Goal: Task Accomplishment & Management: Manage account settings

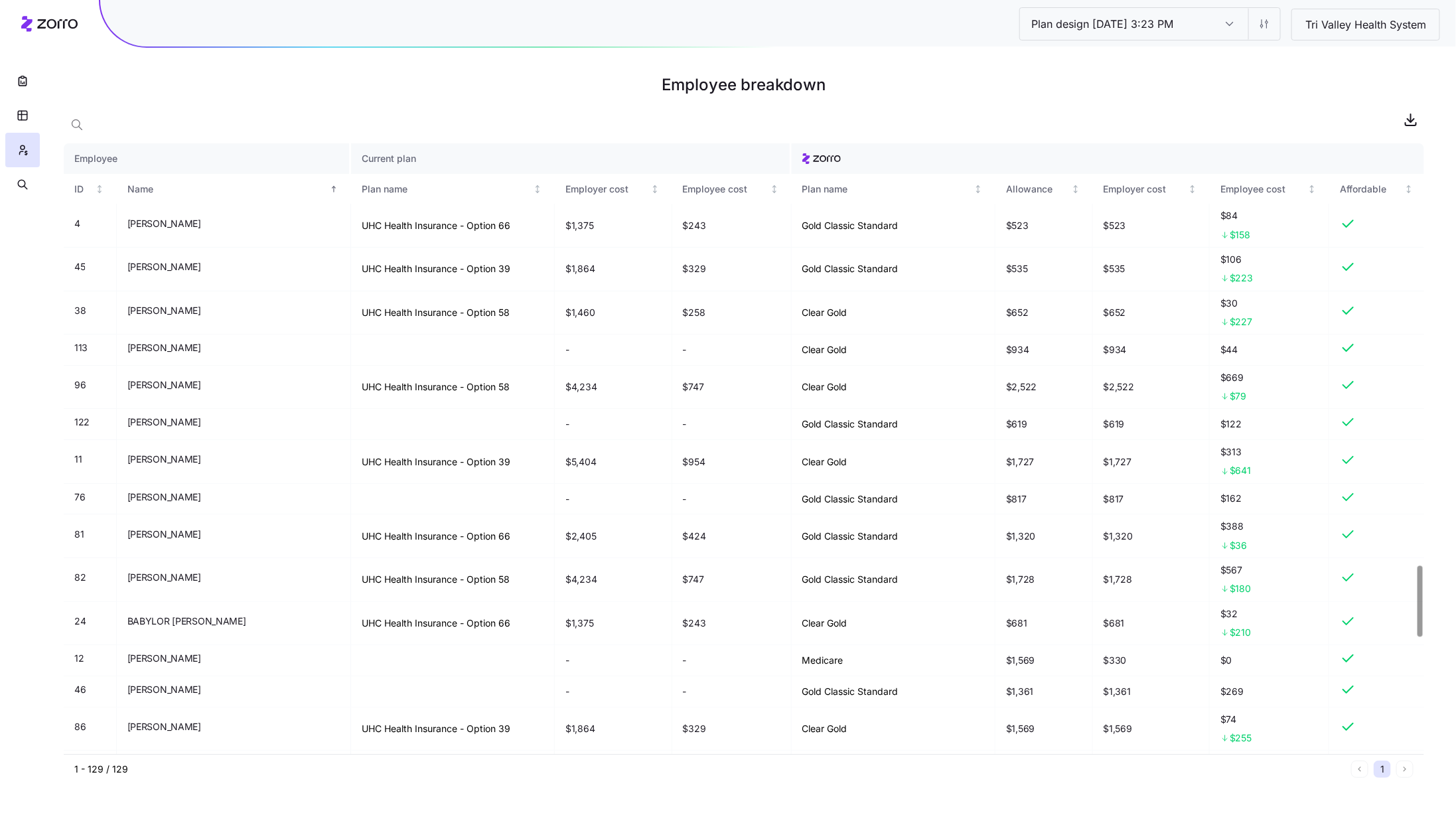
scroll to position [3646, 0]
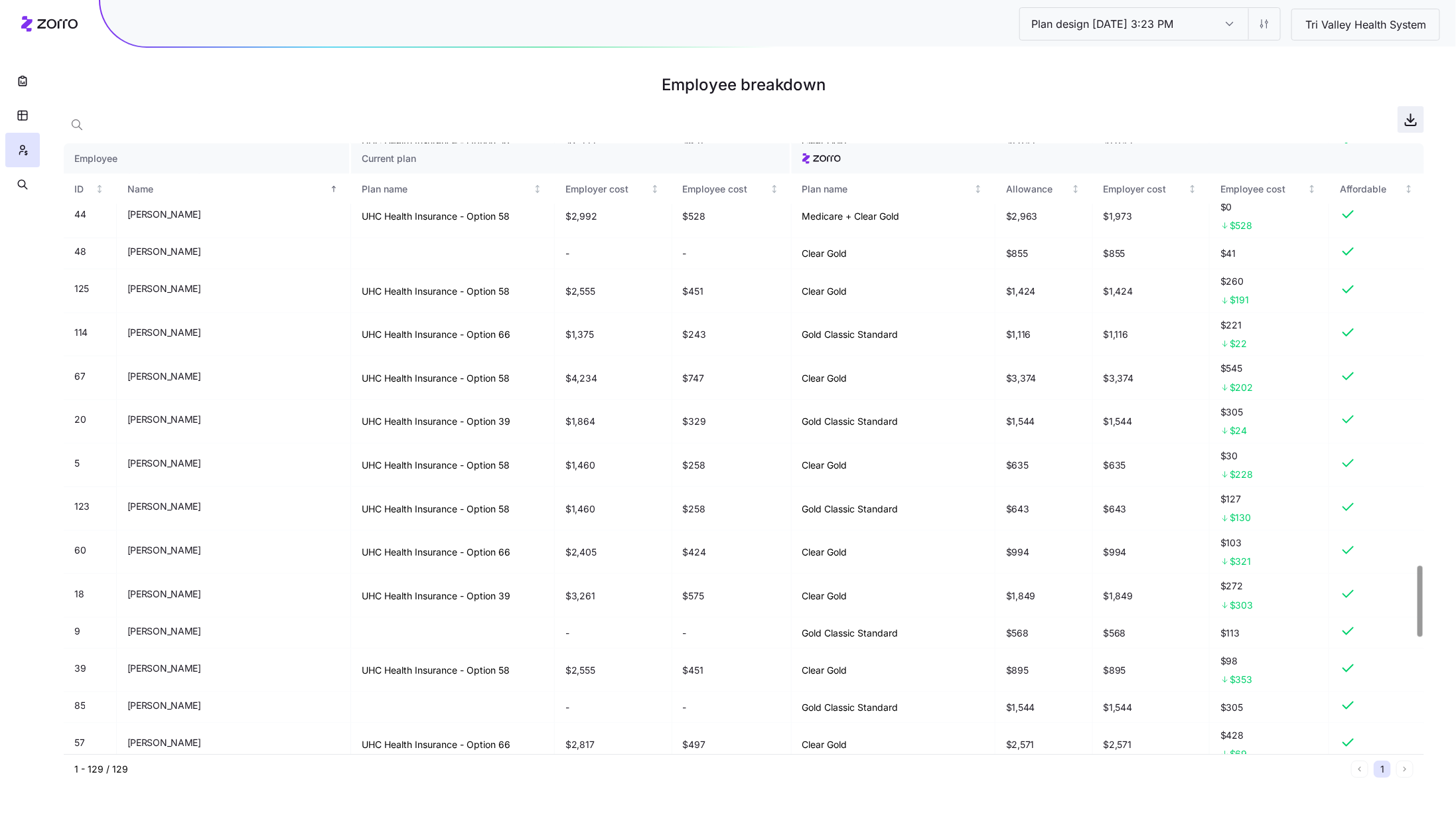
click at [1407, 119] on icon "button" at bounding box center [1411, 121] width 7 height 3
click at [32, 91] on button "button" at bounding box center [22, 81] width 35 height 35
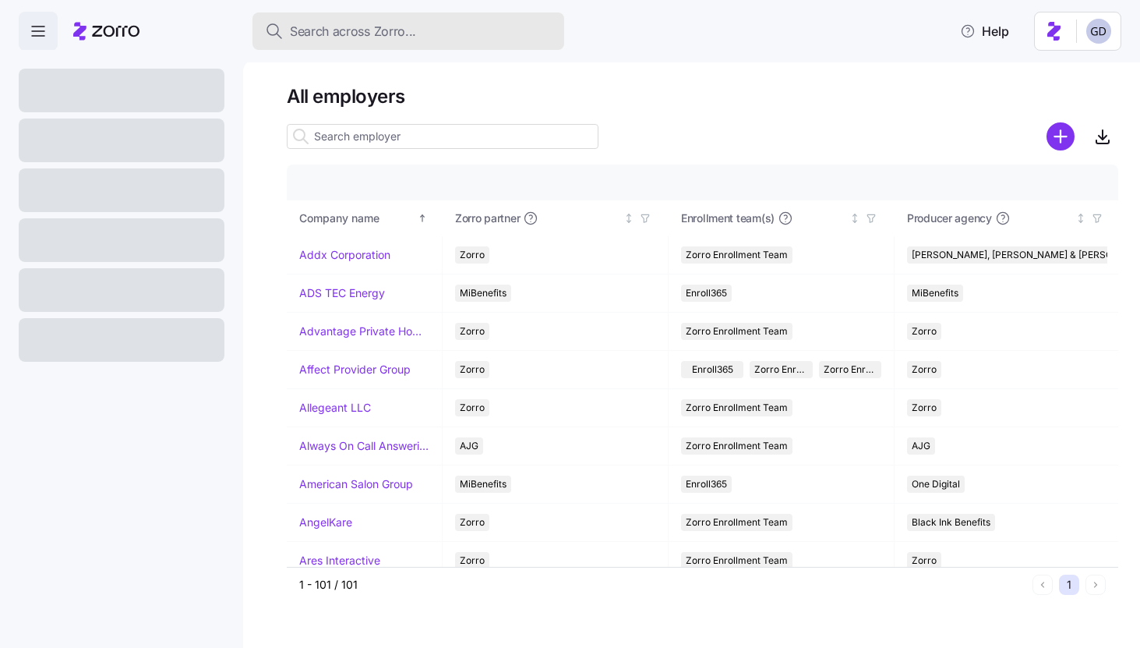
click at [399, 20] on button "Search across Zorro..." at bounding box center [409, 30] width 312 height 37
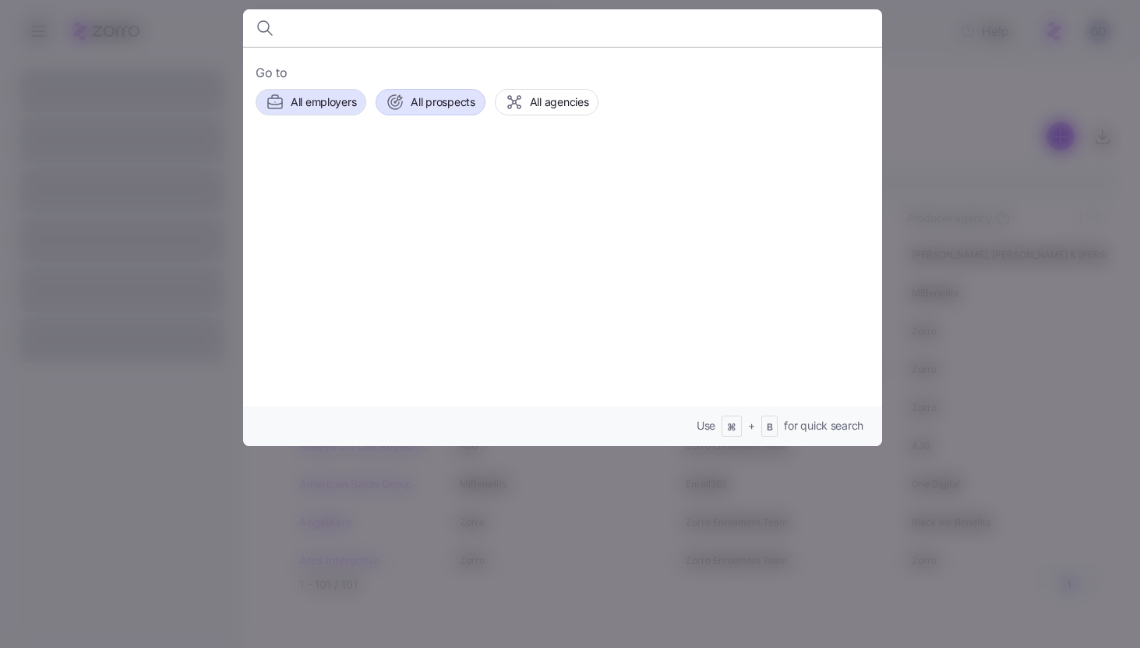
click at [423, 90] on button "All prospects" at bounding box center [430, 102] width 109 height 27
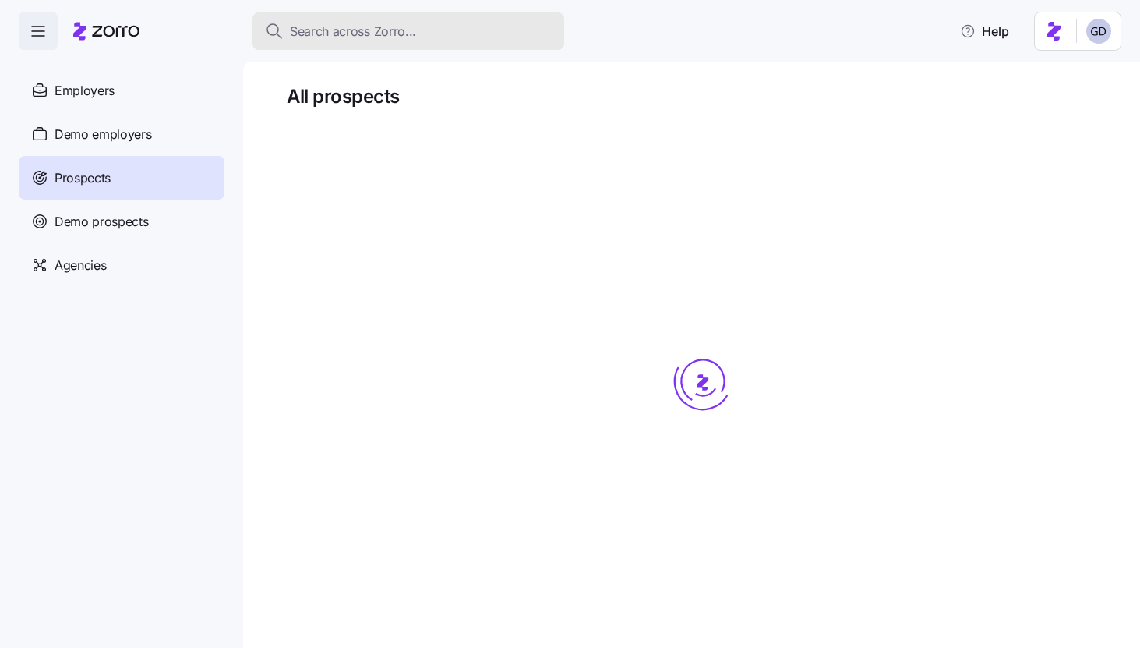
click at [367, 34] on span "Search across Zorro..." at bounding box center [353, 31] width 126 height 19
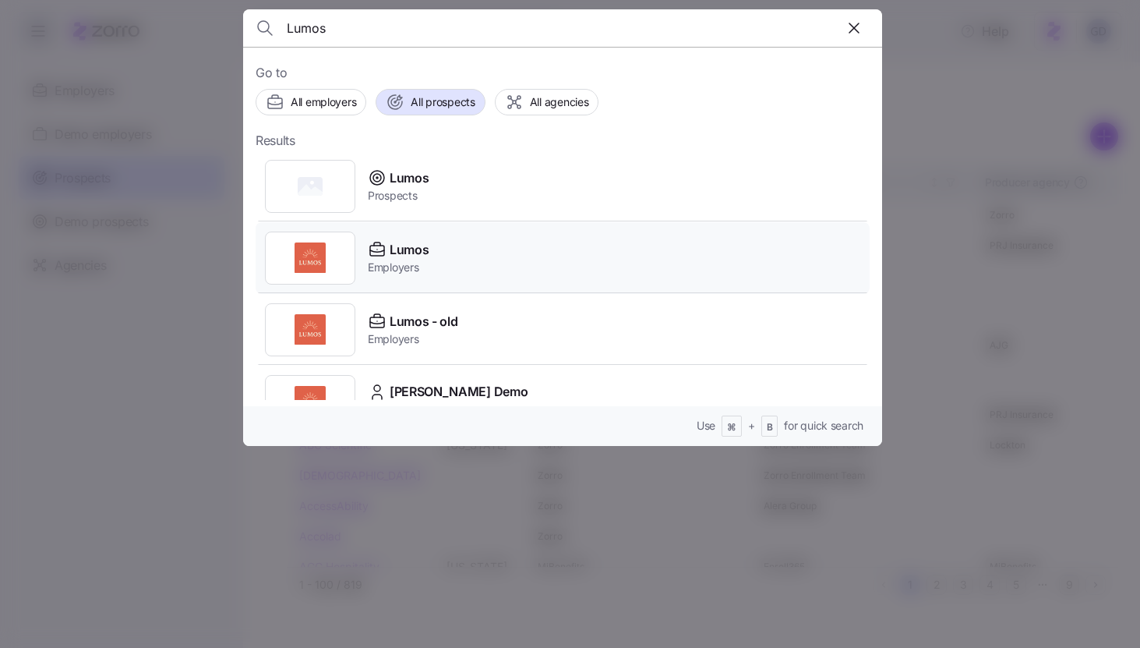
type input "Lumos"
click at [404, 261] on span "Employers" at bounding box center [398, 268] width 61 height 16
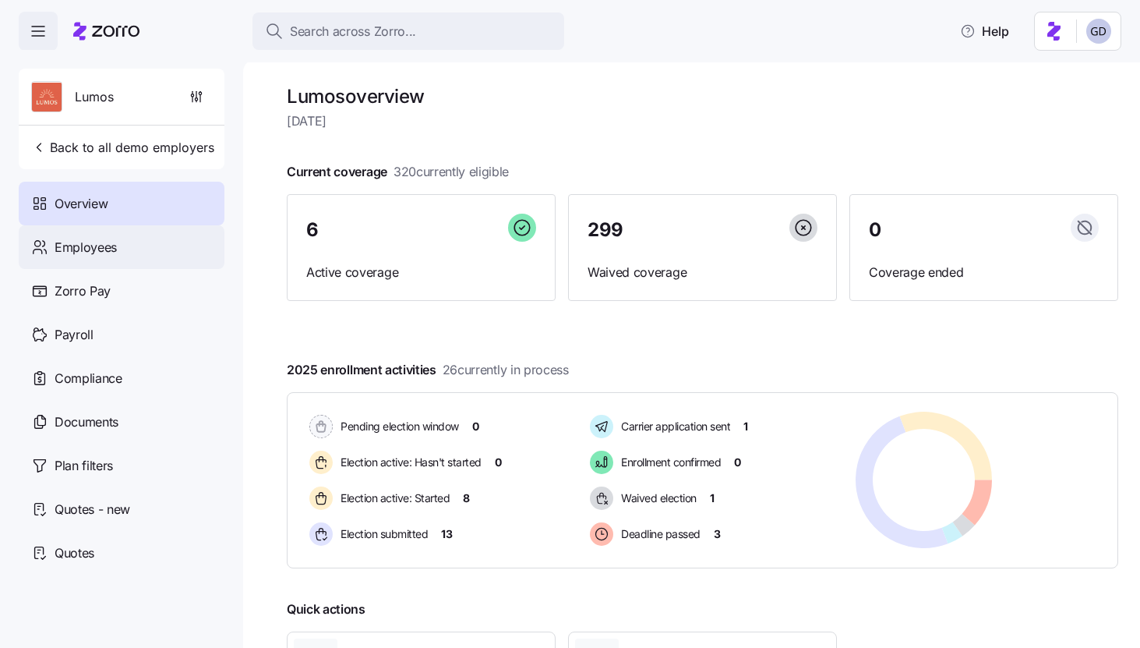
click at [143, 253] on div "Employees" at bounding box center [122, 247] width 206 height 44
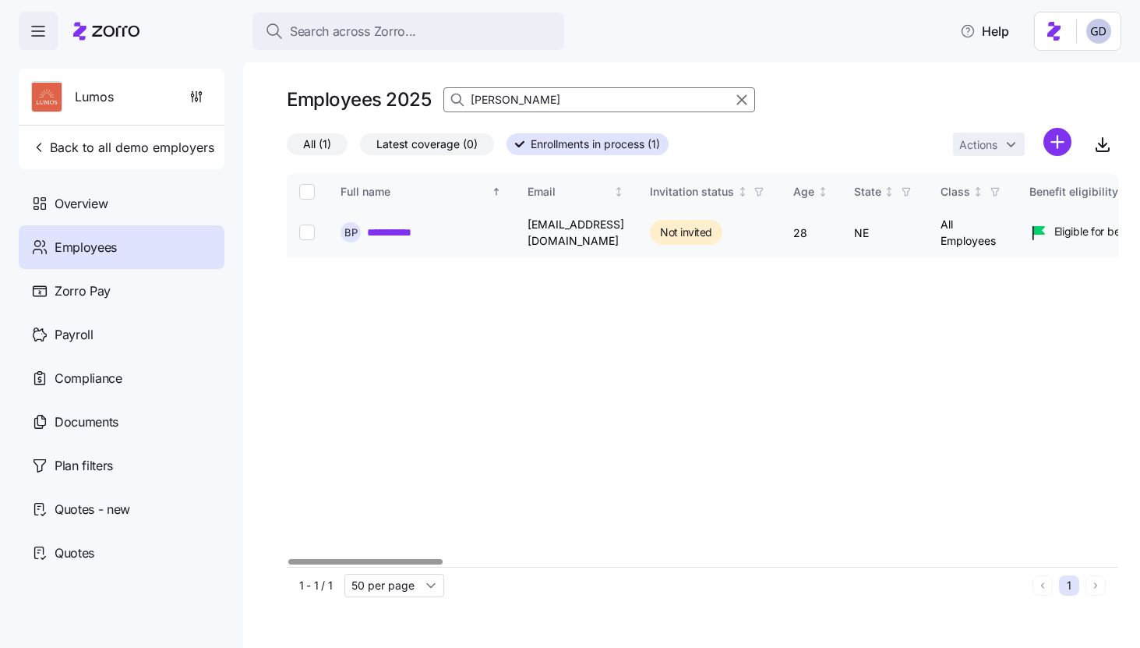
click at [405, 229] on link "**********" at bounding box center [398, 233] width 63 height 16
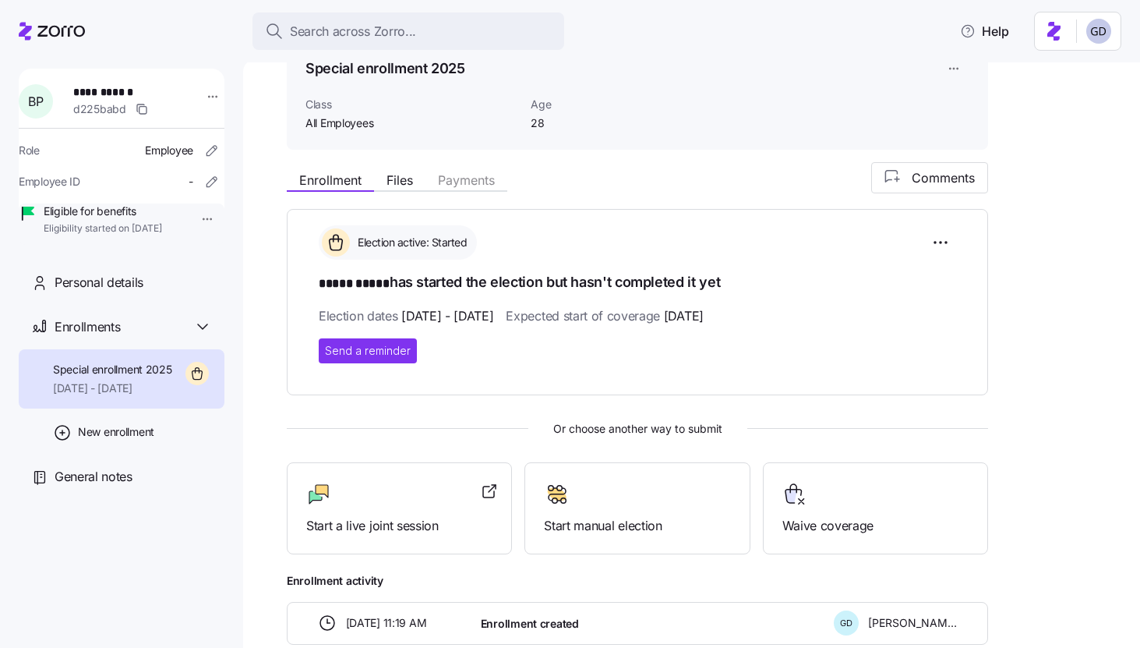
scroll to position [89, 0]
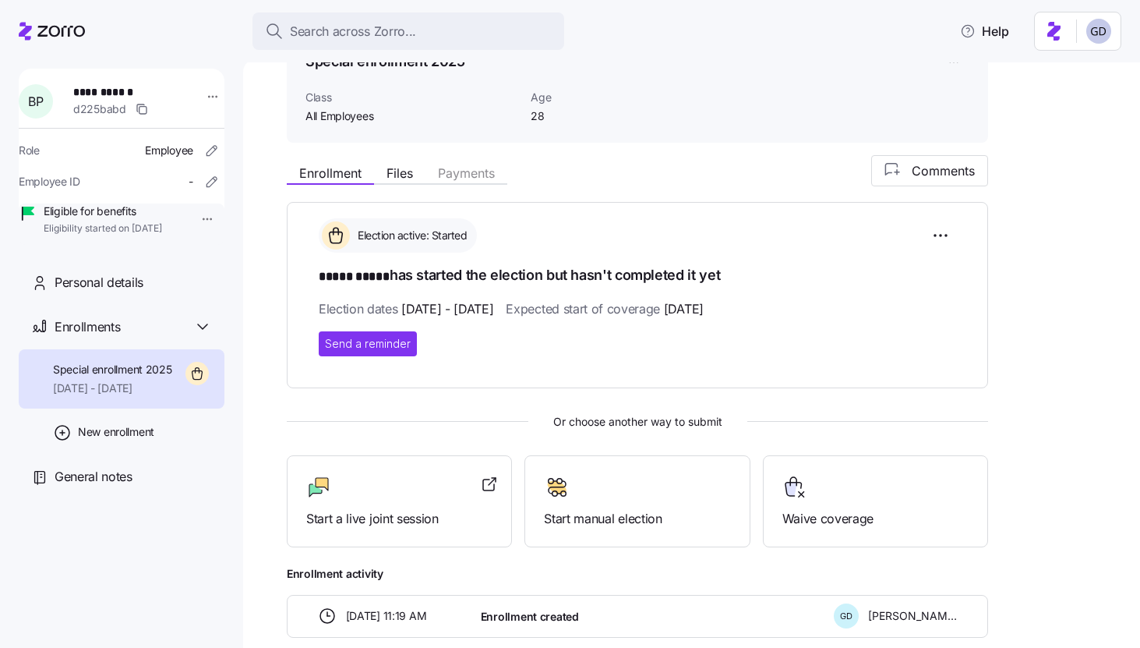
click at [639, 309] on span "Expected start of coverage 11/01/2025" at bounding box center [604, 308] width 197 height 19
click at [704, 305] on span "11/01/2025" at bounding box center [684, 308] width 40 height 19
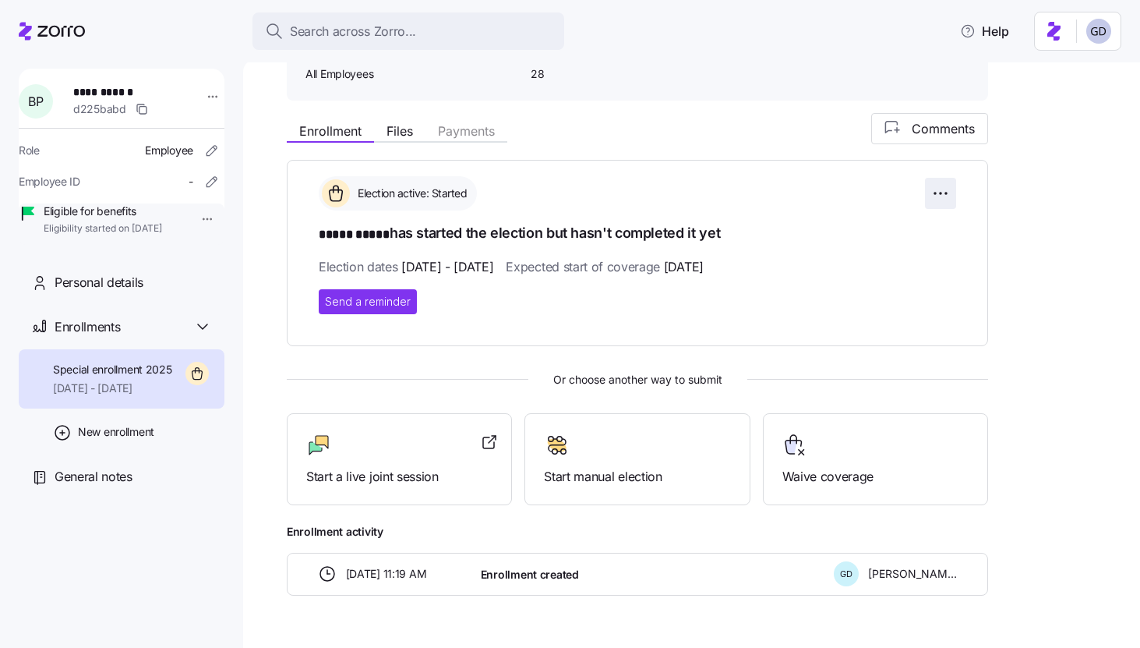
click at [948, 188] on html "**********" at bounding box center [570, 319] width 1140 height 638
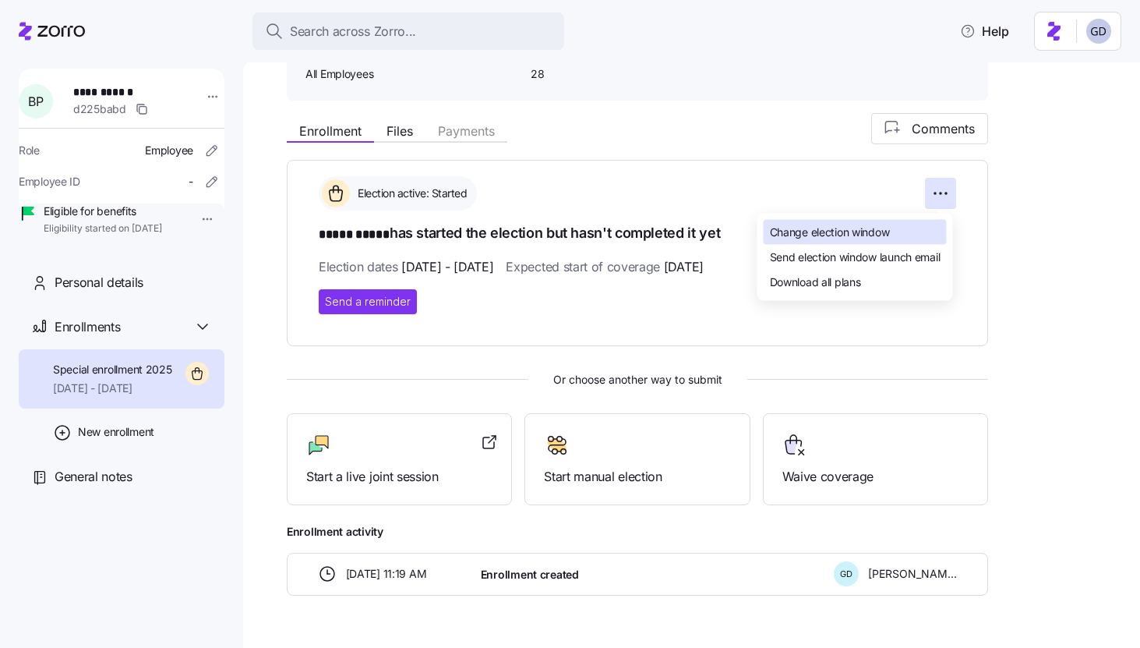
click at [855, 239] on span "Change election window" at bounding box center [830, 232] width 120 height 16
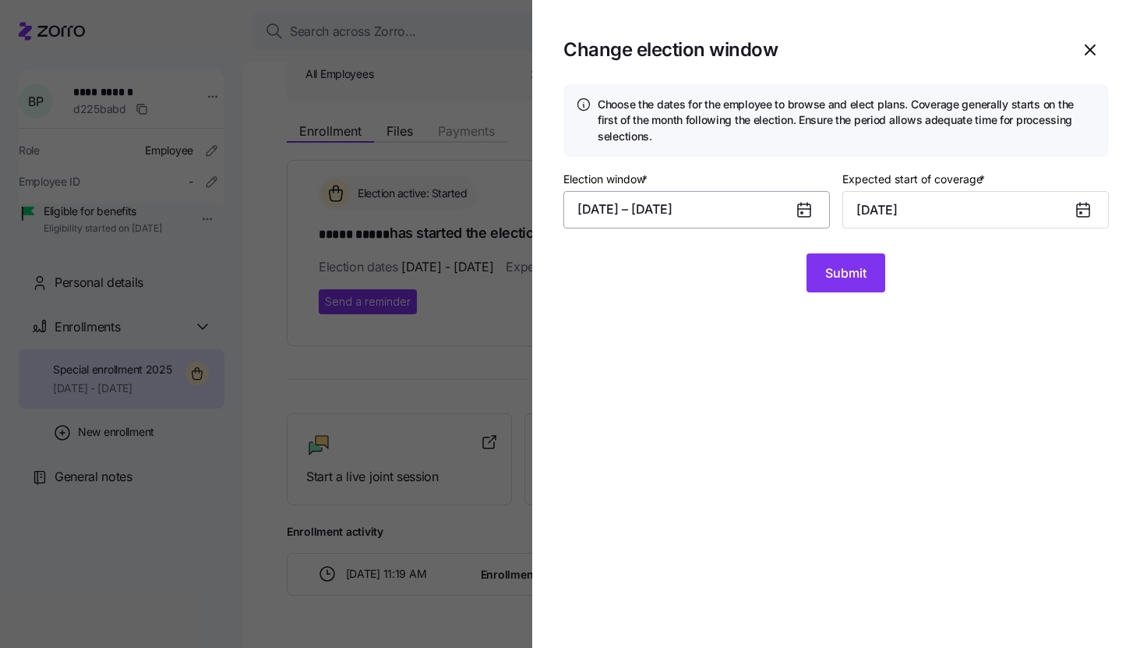
click at [760, 218] on button "09/30/2025 – 10/14/2025" at bounding box center [697, 209] width 267 height 37
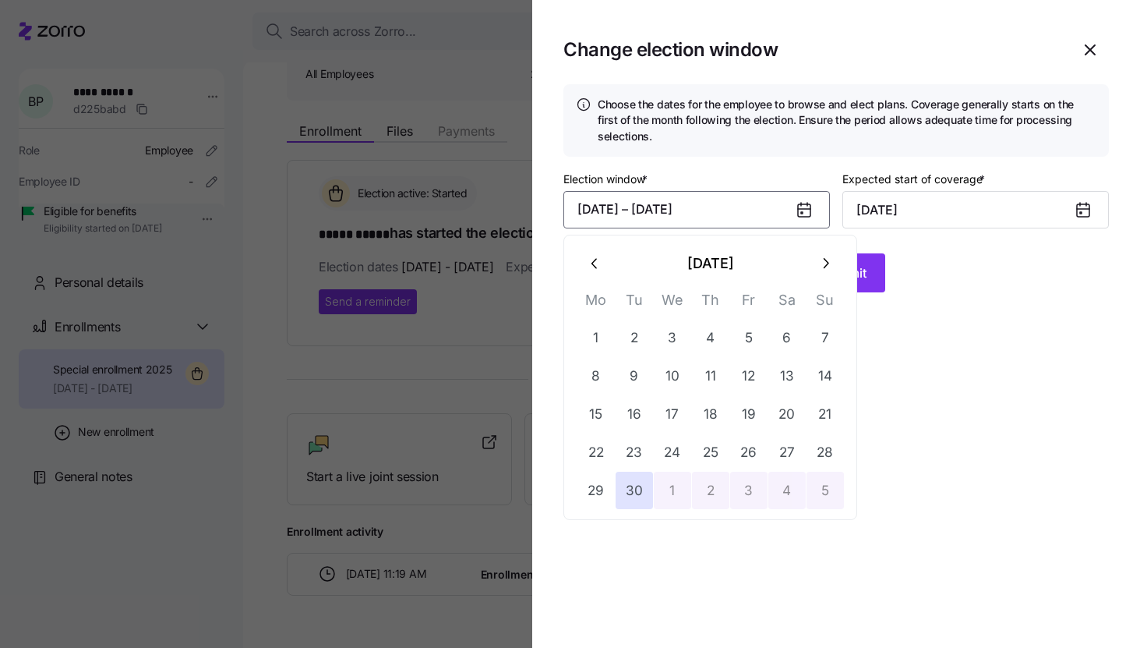
click at [820, 263] on icon "button" at bounding box center [825, 263] width 17 height 17
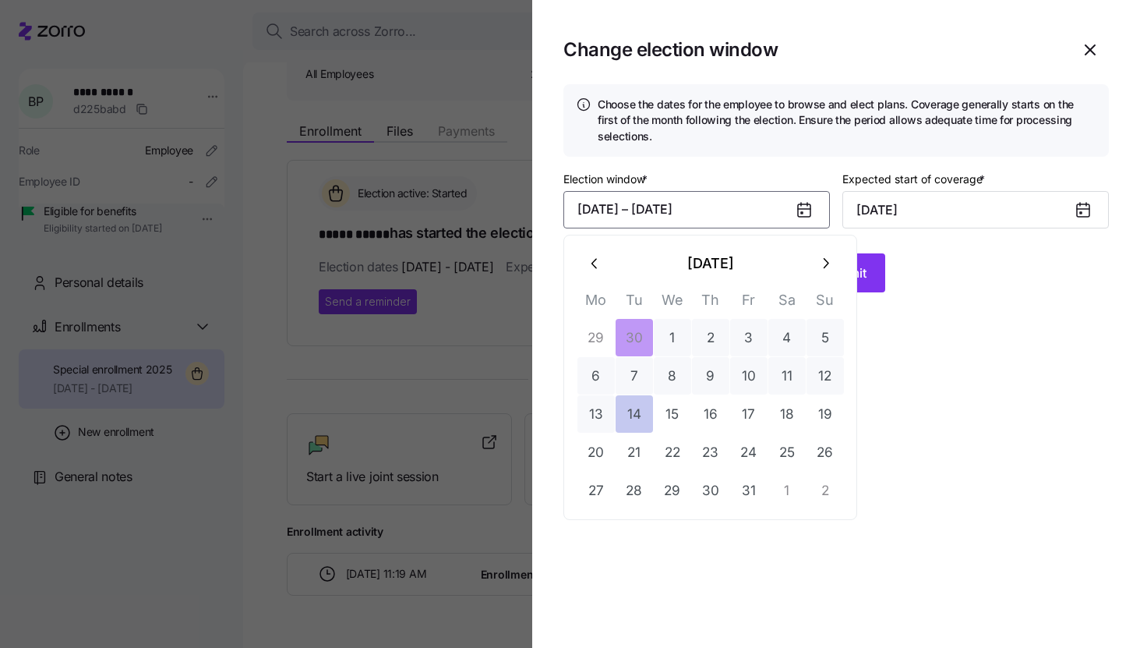
click at [633, 415] on button "14" at bounding box center [634, 413] width 37 height 37
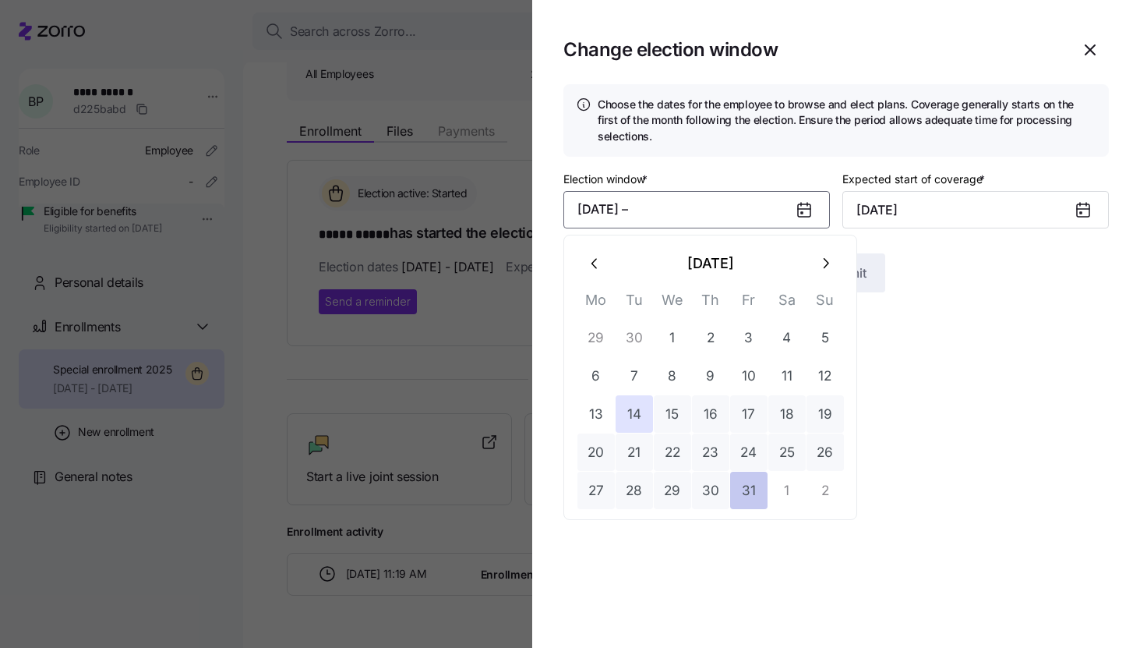
click at [753, 490] on button "31" at bounding box center [748, 490] width 37 height 37
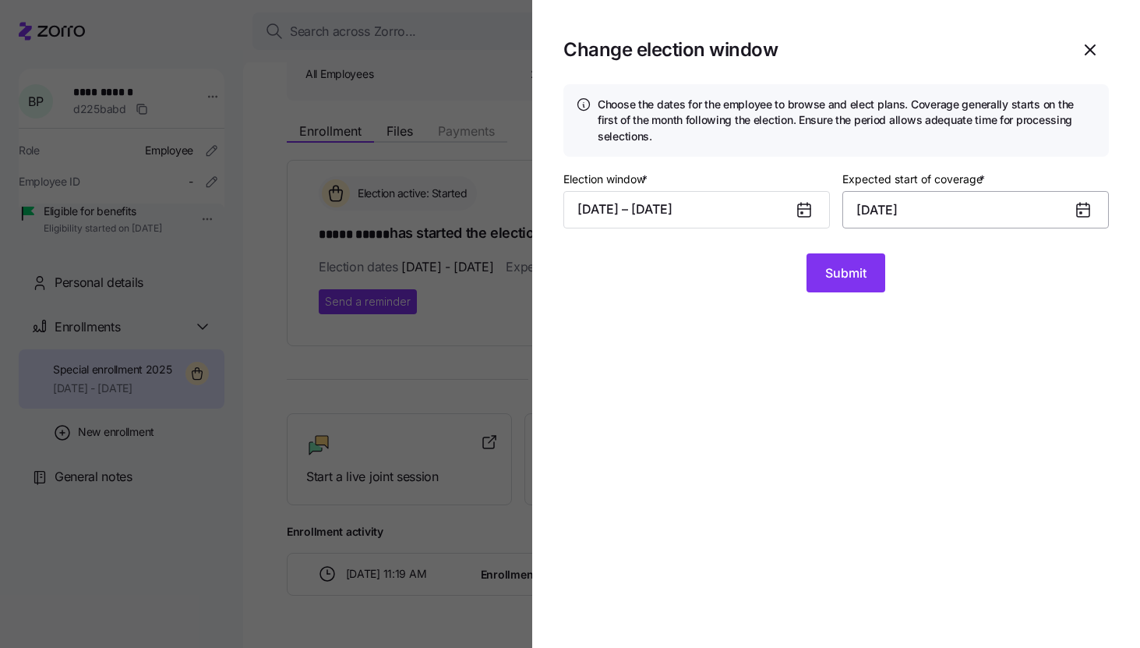
click at [950, 225] on input "November 1, 2025" at bounding box center [976, 209] width 267 height 37
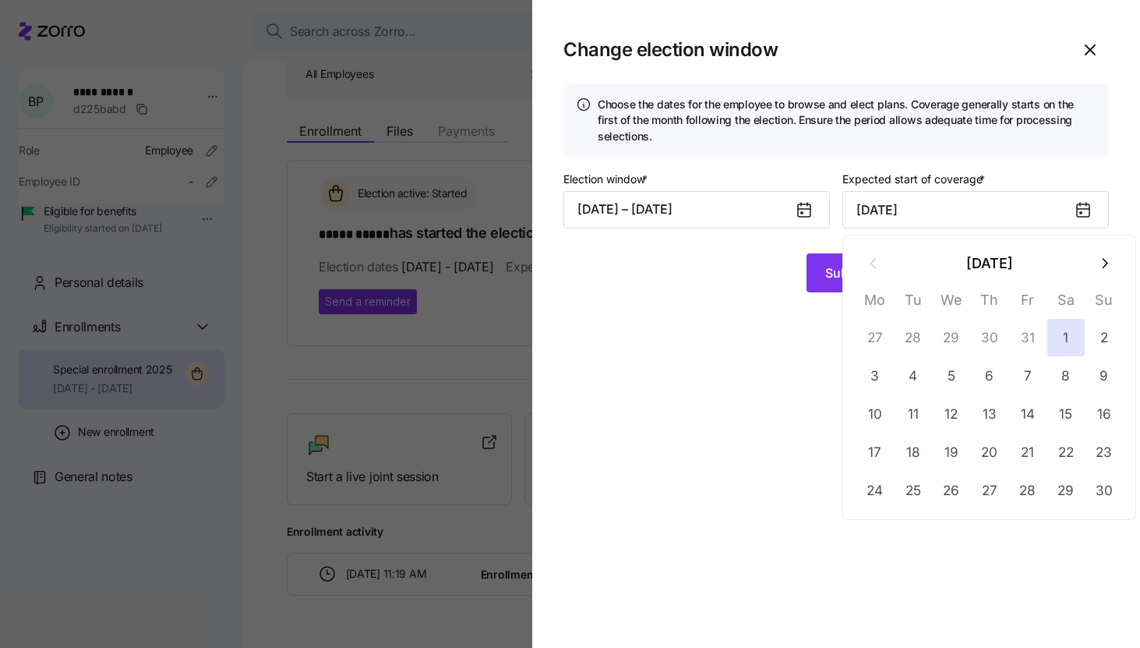
click at [1101, 264] on icon "button" at bounding box center [1104, 263] width 17 height 17
click at [868, 341] on button "1" at bounding box center [875, 337] width 37 height 37
type input "December 1, 2025"
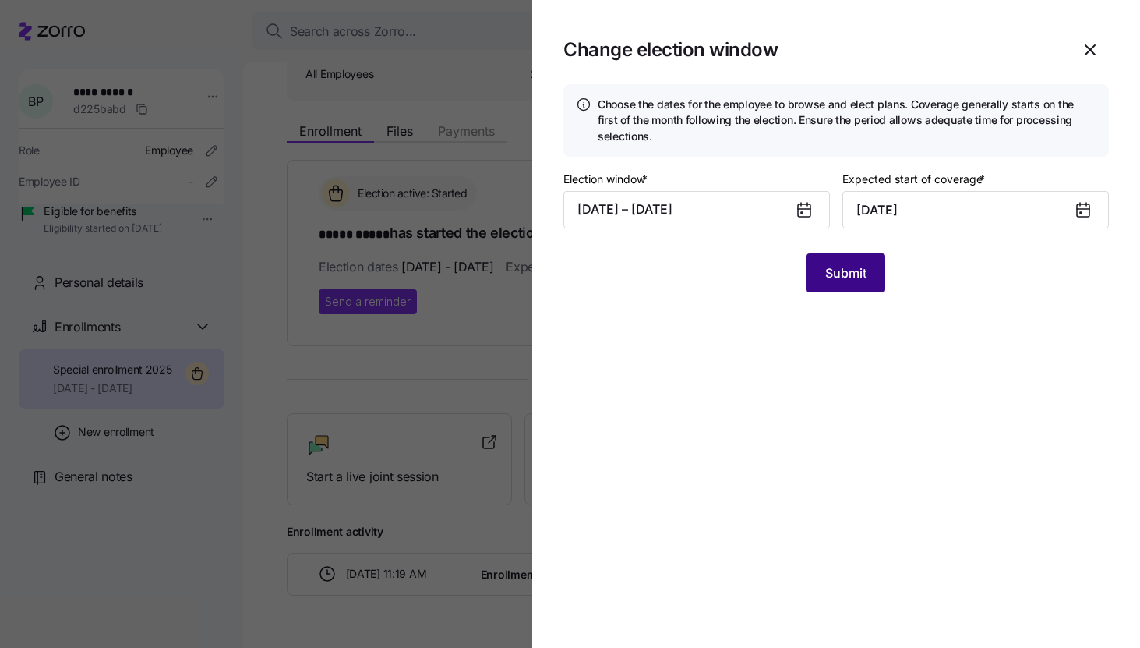
click at [822, 283] on button "Submit" at bounding box center [846, 272] width 79 height 39
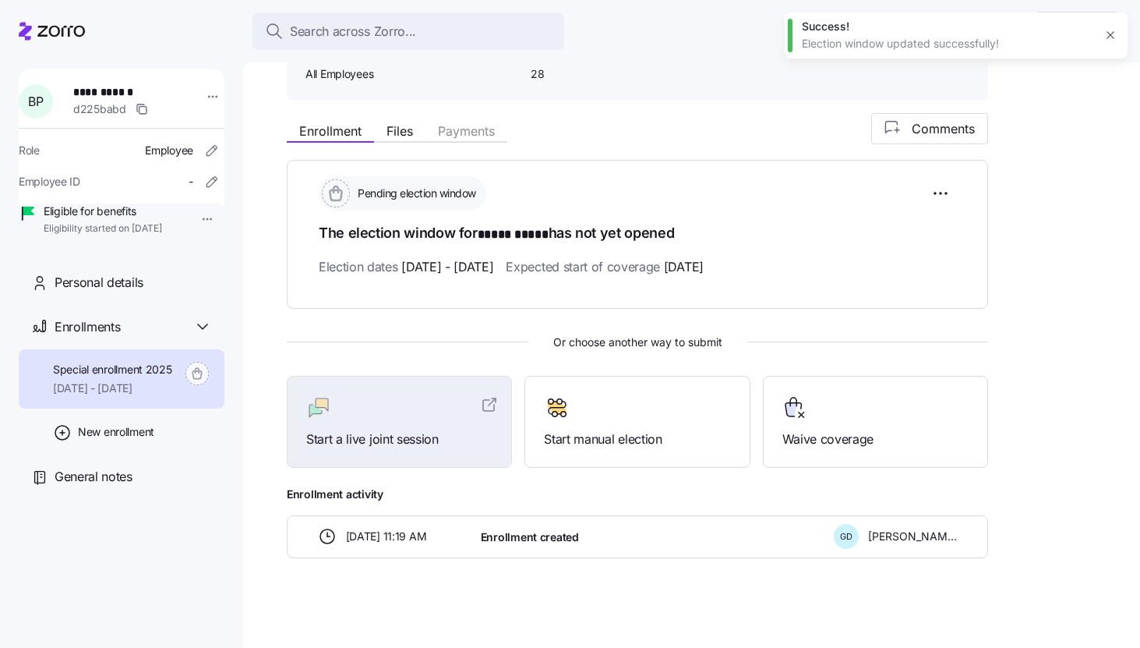
scroll to position [89, 0]
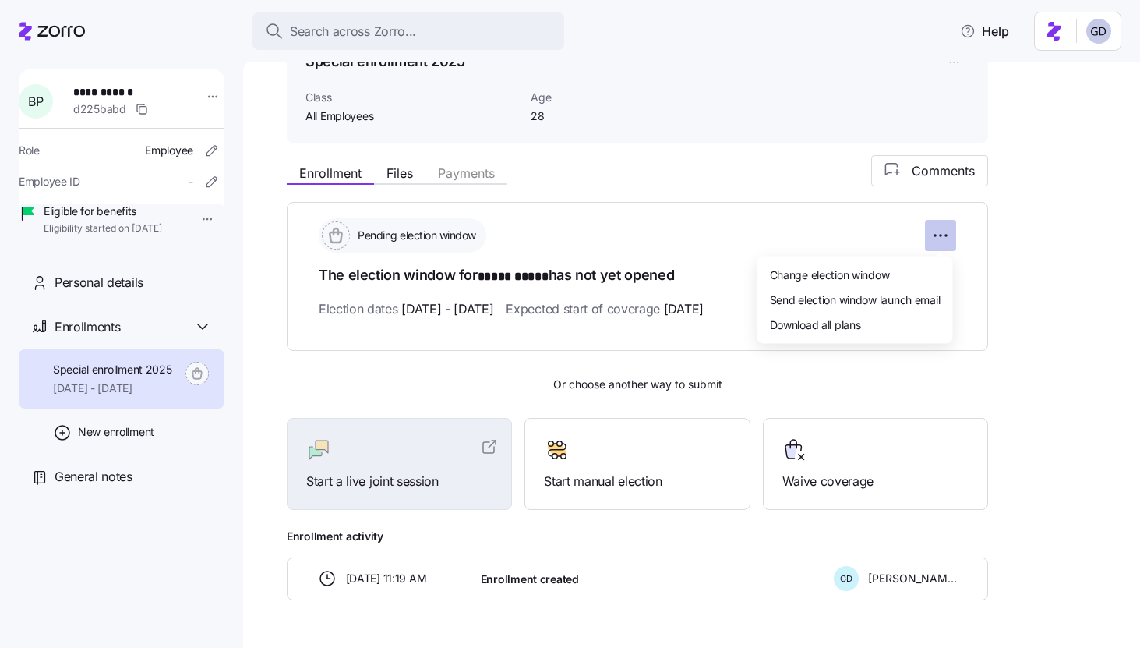
click at [949, 238] on html "**********" at bounding box center [570, 319] width 1140 height 638
click at [884, 267] on span "Change election window" at bounding box center [830, 274] width 120 height 16
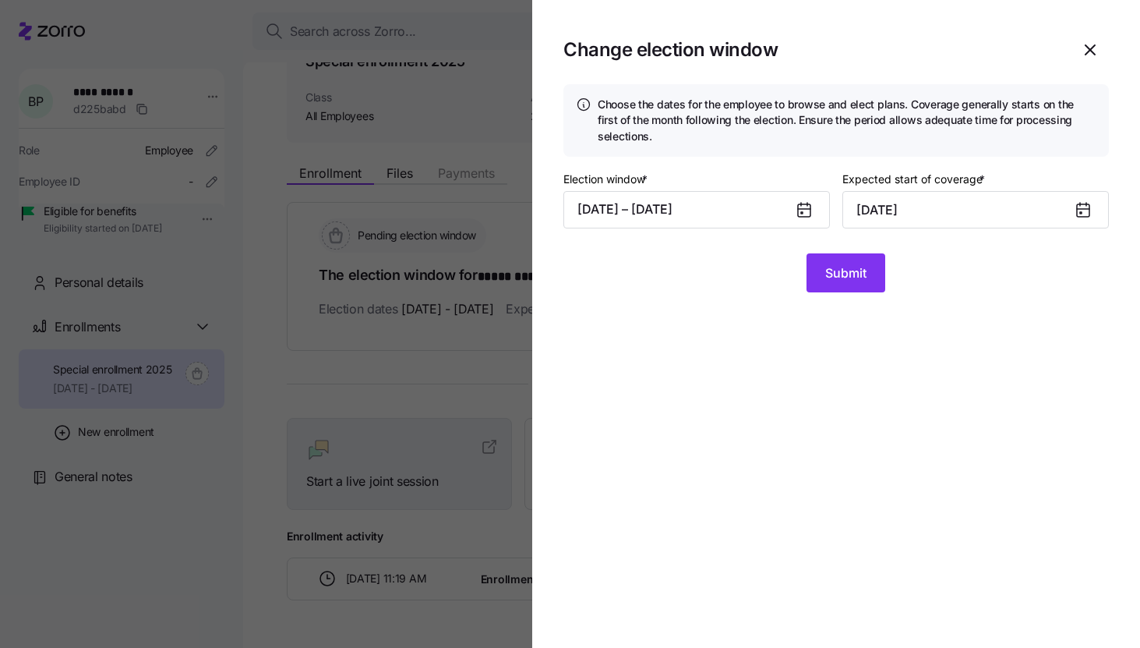
click at [766, 176] on div "Election window * 10/14/2025 – 10/31/2025" at bounding box center [697, 198] width 267 height 59
click at [761, 210] on button "10/14/2025 – 10/31/2025" at bounding box center [697, 209] width 267 height 37
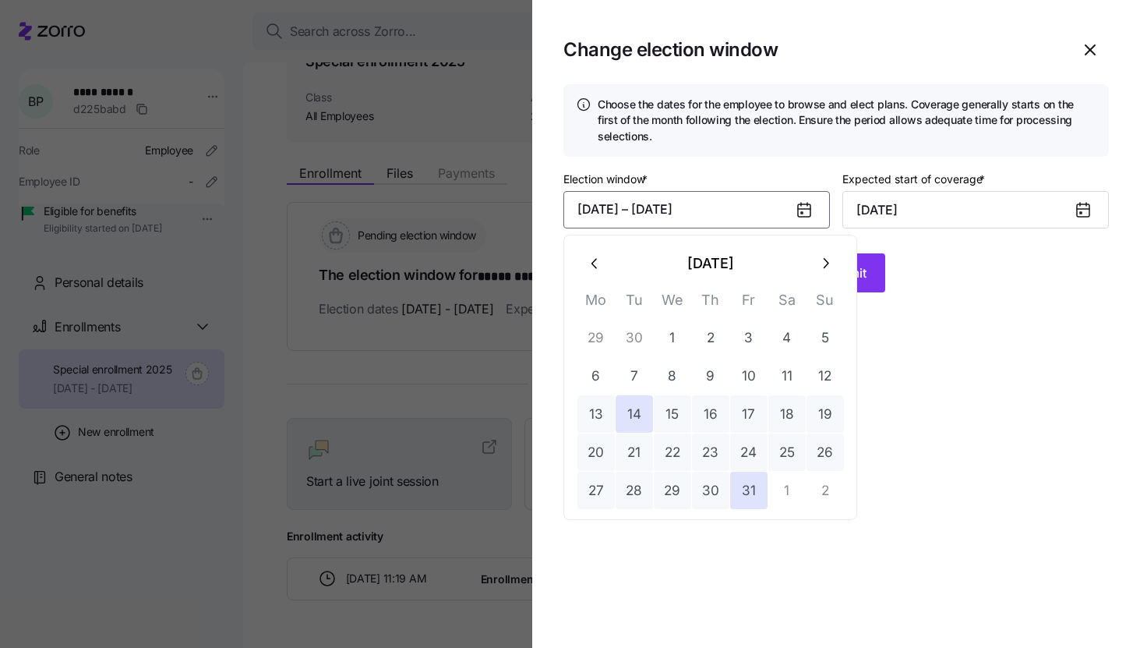
click at [593, 406] on button "13" at bounding box center [596, 413] width 37 height 37
click at [748, 483] on button "31" at bounding box center [748, 490] width 37 height 37
type input "November 1, 2025"
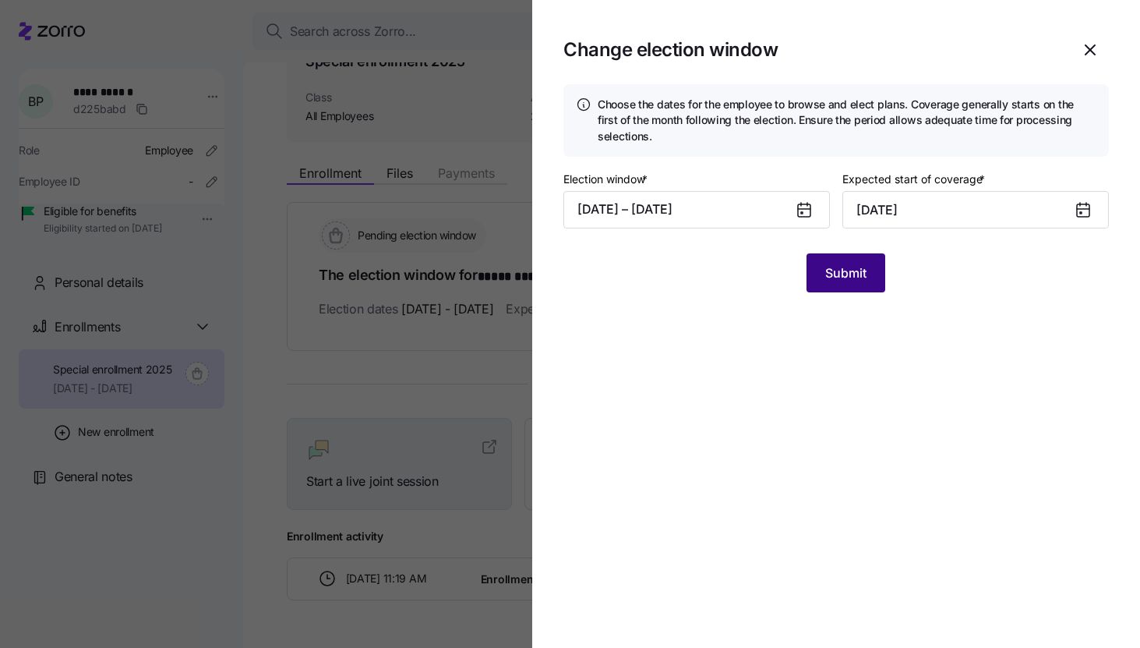
click at [843, 273] on span "Submit" at bounding box center [846, 272] width 41 height 19
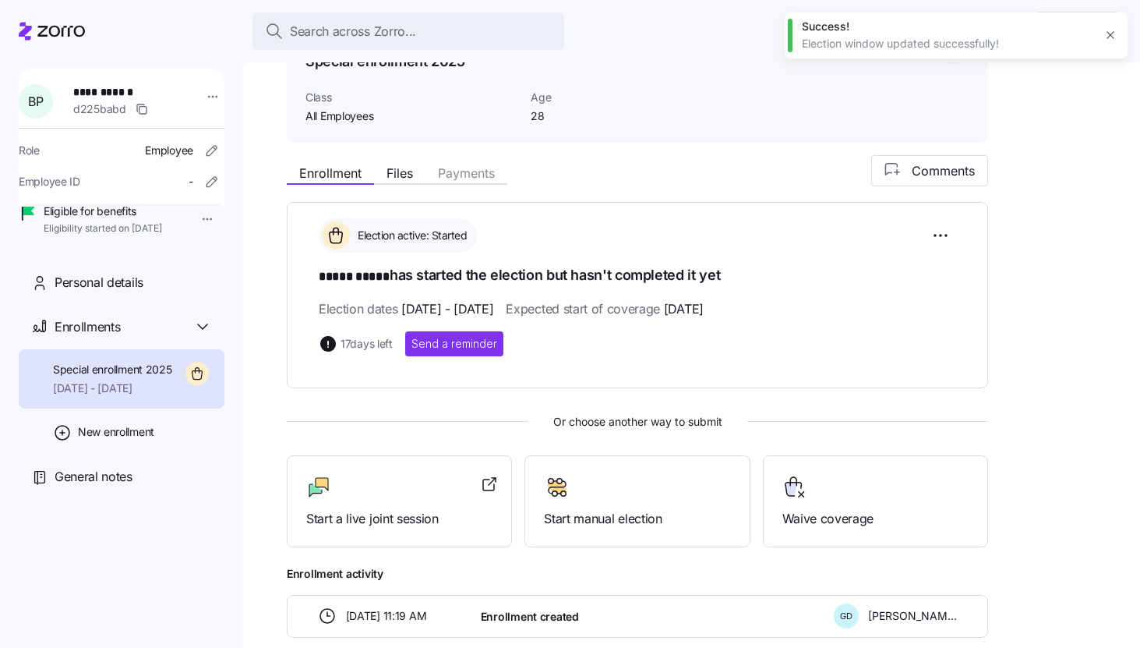
scroll to position [171, 0]
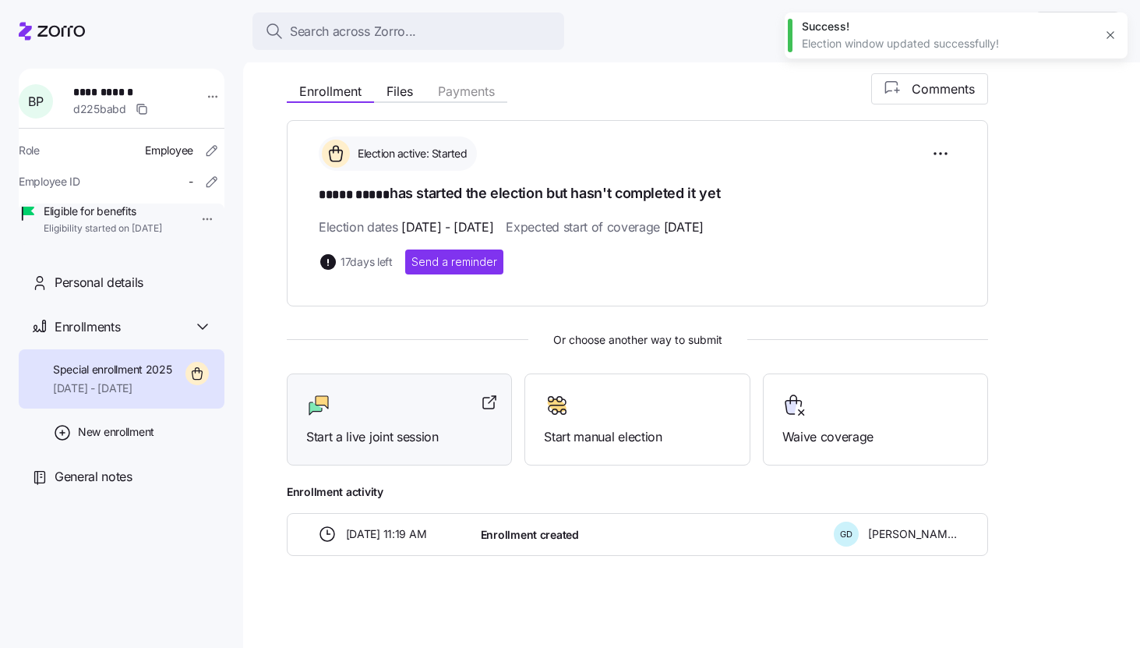
click at [394, 407] on div at bounding box center [399, 405] width 186 height 25
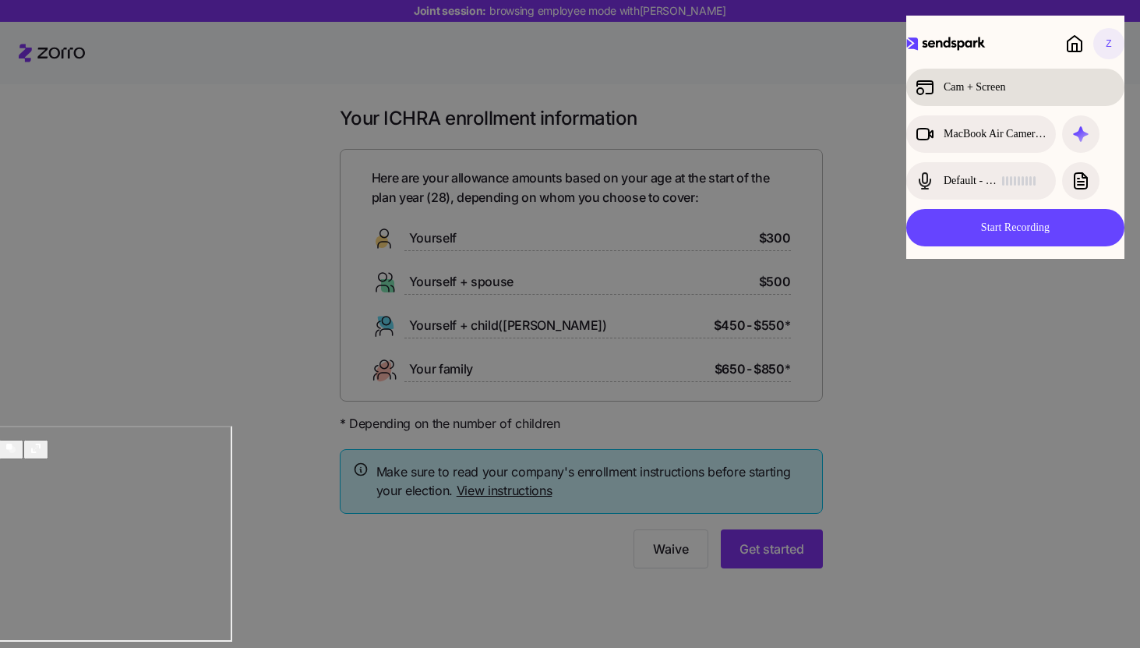
click at [985, 90] on div "Cam + Screen" at bounding box center [1002, 87] width 172 height 19
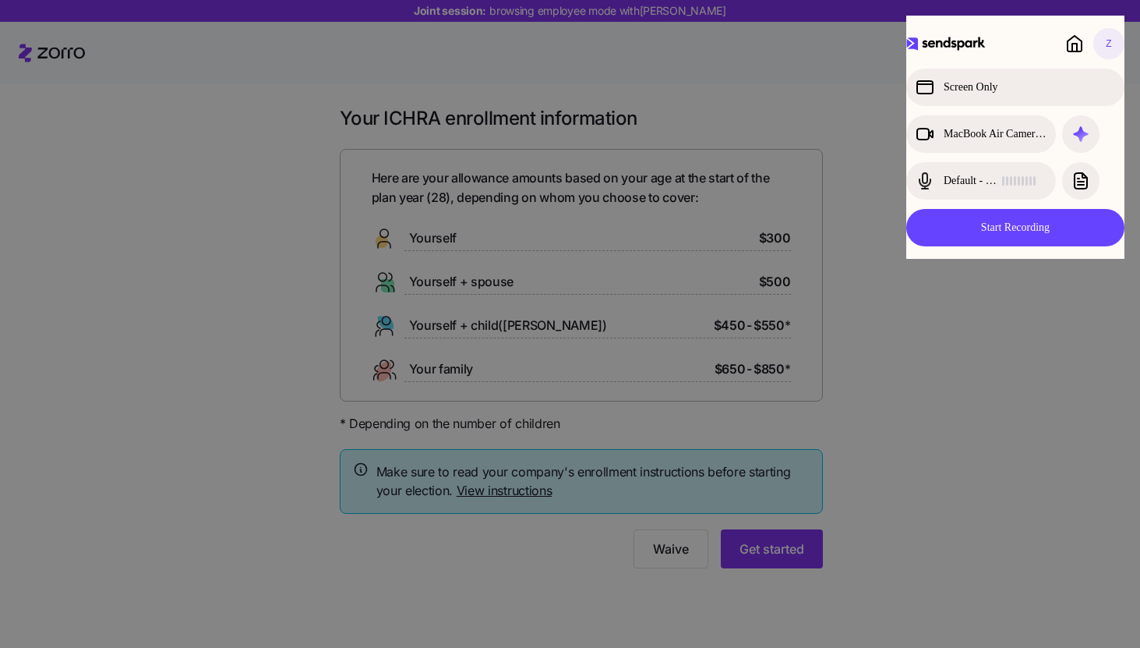
click at [876, 446] on div at bounding box center [570, 324] width 1140 height 648
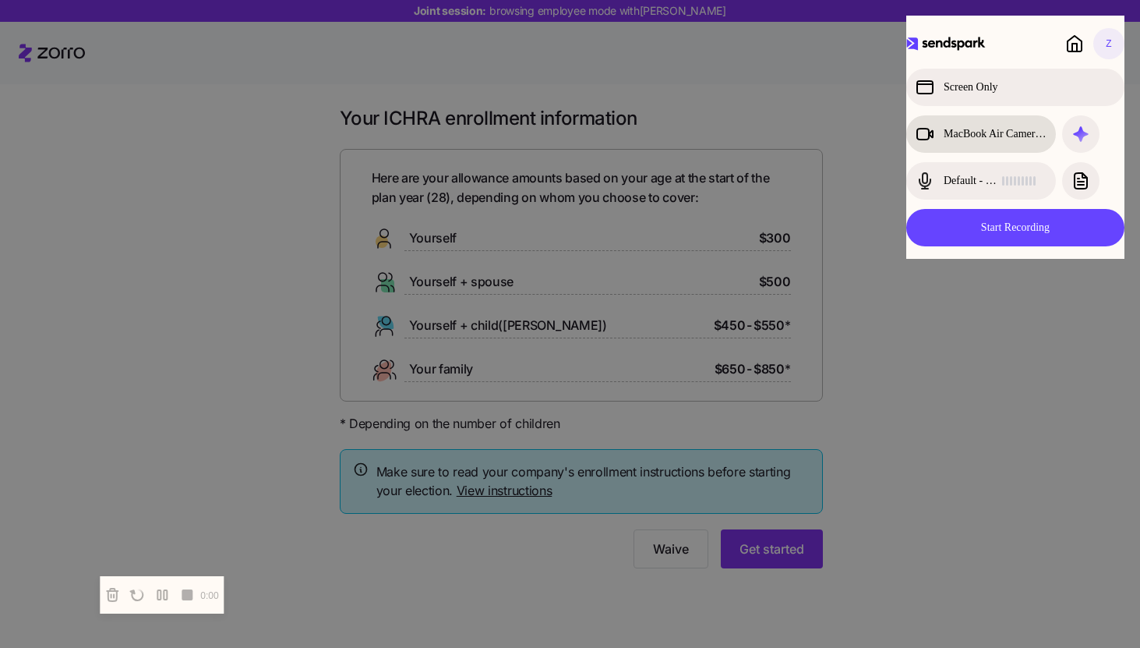
click at [1009, 133] on div "MacBook Air Camera (0000:0001)" at bounding box center [981, 134] width 131 height 19
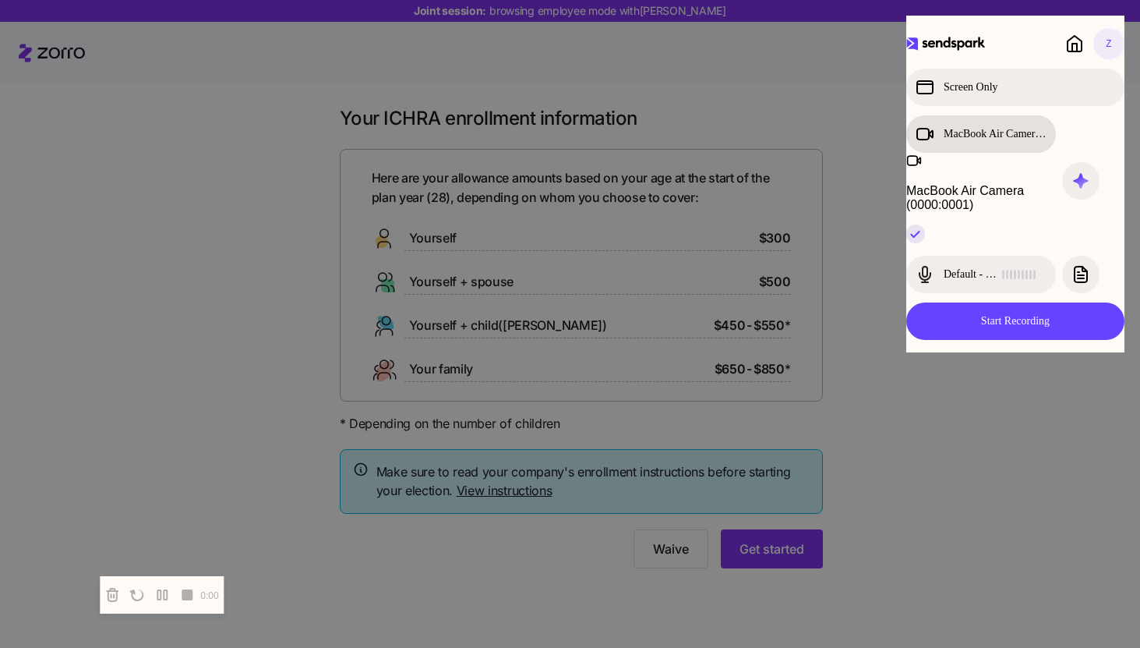
click at [1009, 133] on div "MacBook Air Camera (0000:0001)" at bounding box center [981, 134] width 131 height 19
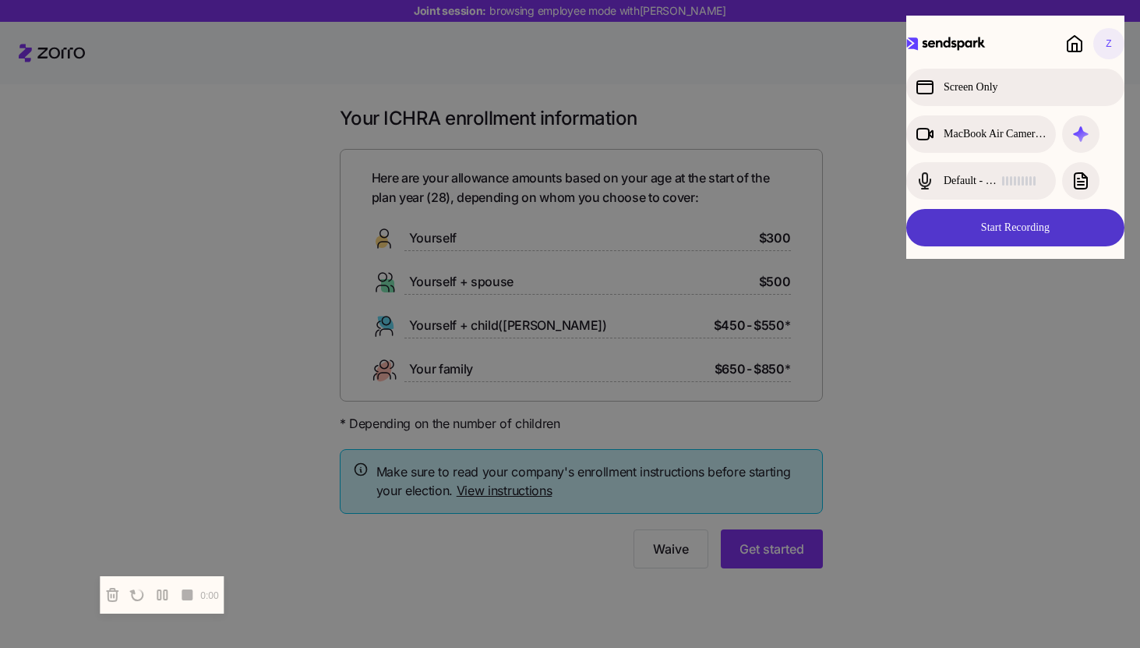
click at [1023, 229] on button "Start Recording" at bounding box center [1016, 227] width 218 height 37
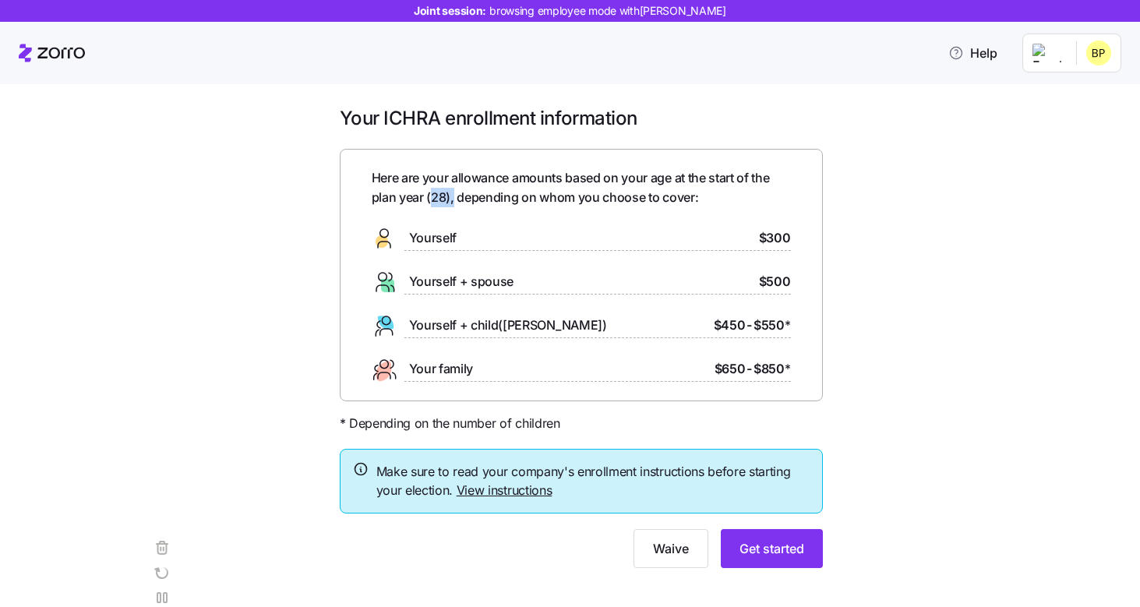
drag, startPoint x: 453, startPoint y: 197, endPoint x: 430, endPoint y: 197, distance: 23.4
click at [430, 197] on span "Here are your allowance amounts based on your age at the start of the plan year…" at bounding box center [581, 187] width 419 height 39
click at [479, 207] on div "Here are your allowance amounts based on your age at the start of the plan year…" at bounding box center [581, 275] width 419 height 214
click at [769, 534] on button "Get started" at bounding box center [772, 548] width 102 height 39
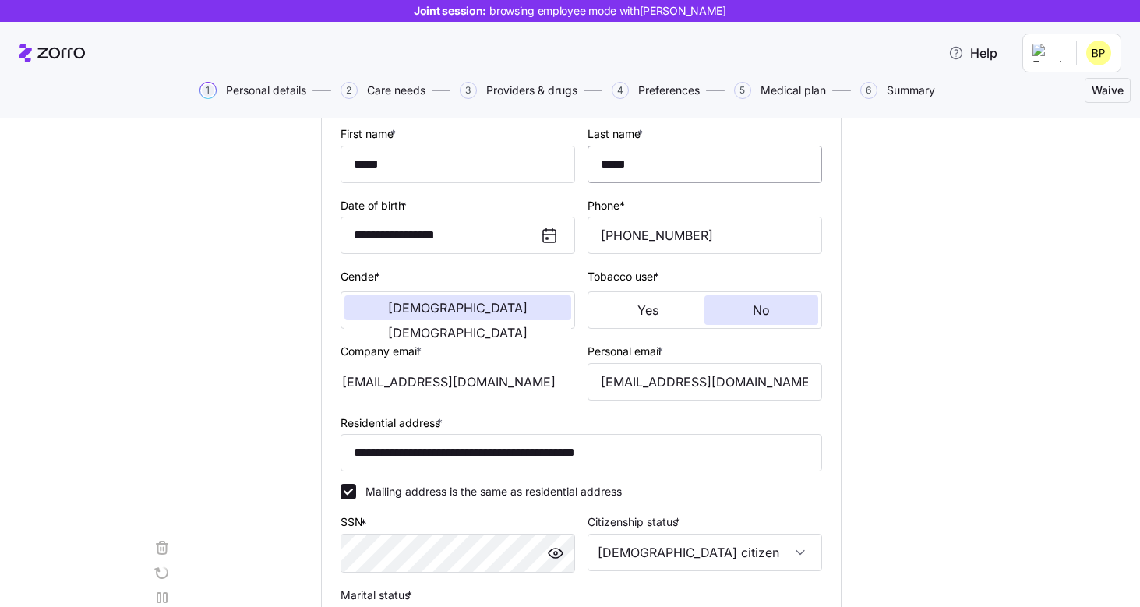
scroll to position [161, 0]
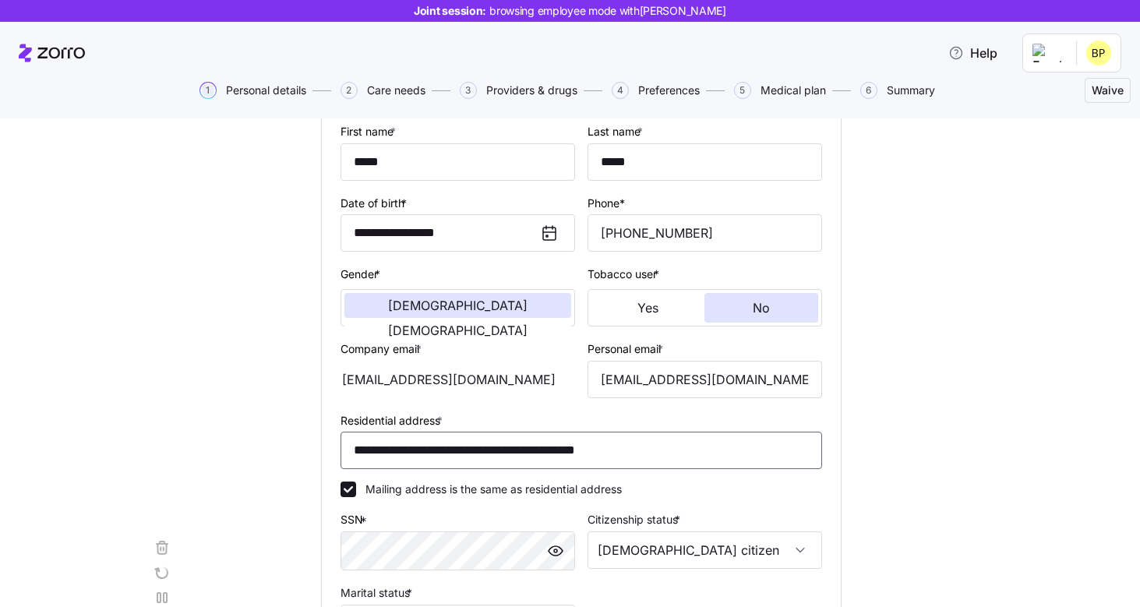
click at [614, 443] on input "**********" at bounding box center [582, 450] width 482 height 37
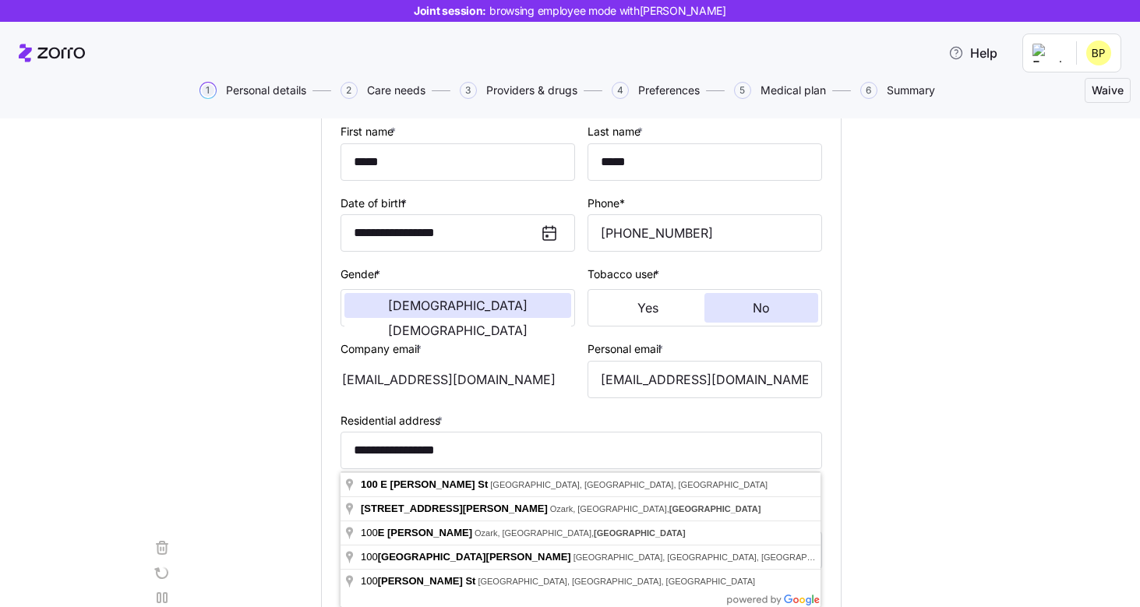
type input "**********"
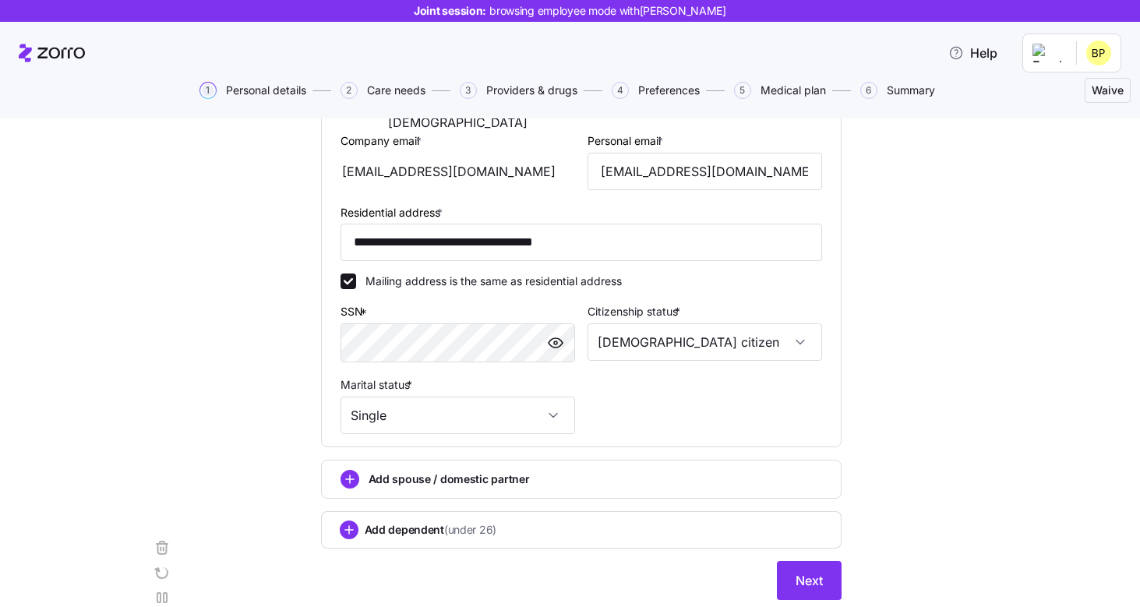
scroll to position [420, 0]
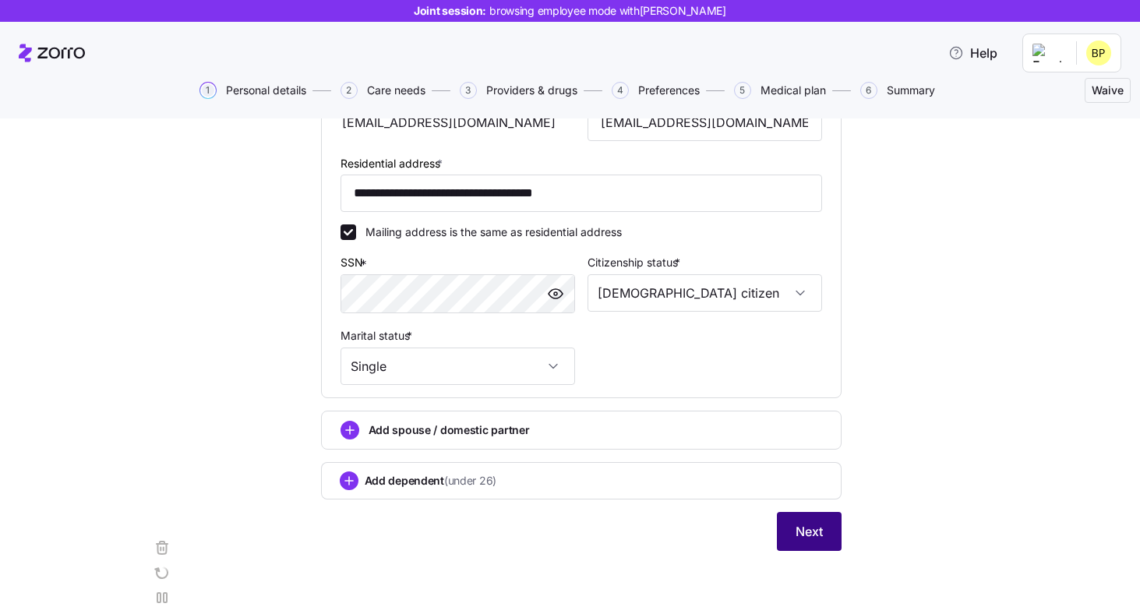
click at [813, 518] on button "Next" at bounding box center [809, 531] width 65 height 39
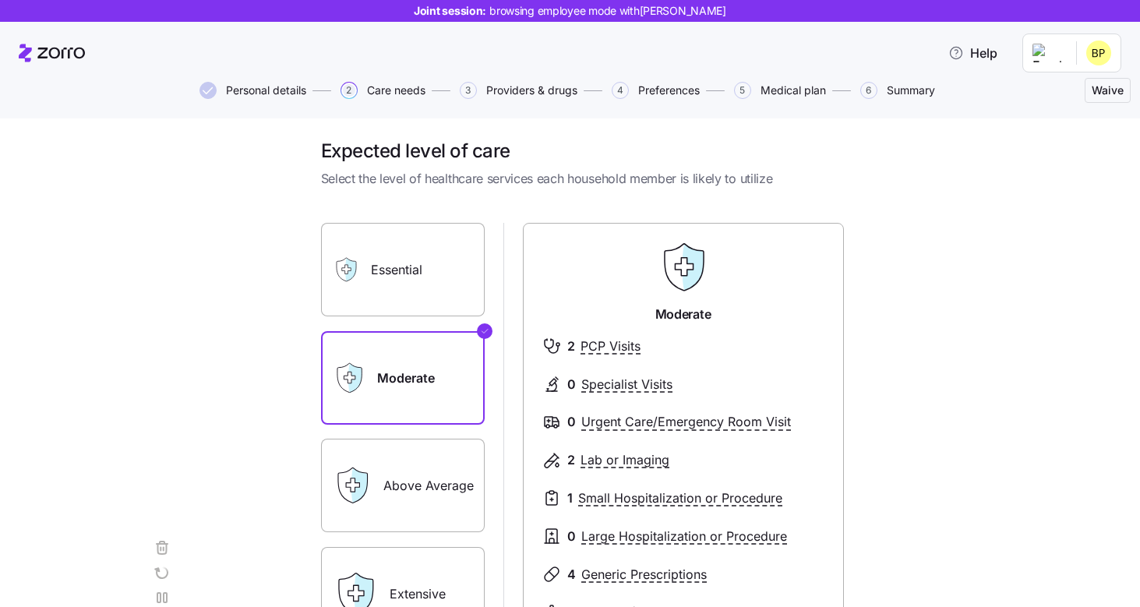
scroll to position [4, 0]
click at [413, 290] on label "Essential" at bounding box center [403, 271] width 164 height 94
click at [0, 0] on input "Essential" at bounding box center [0, 0] width 0 height 0
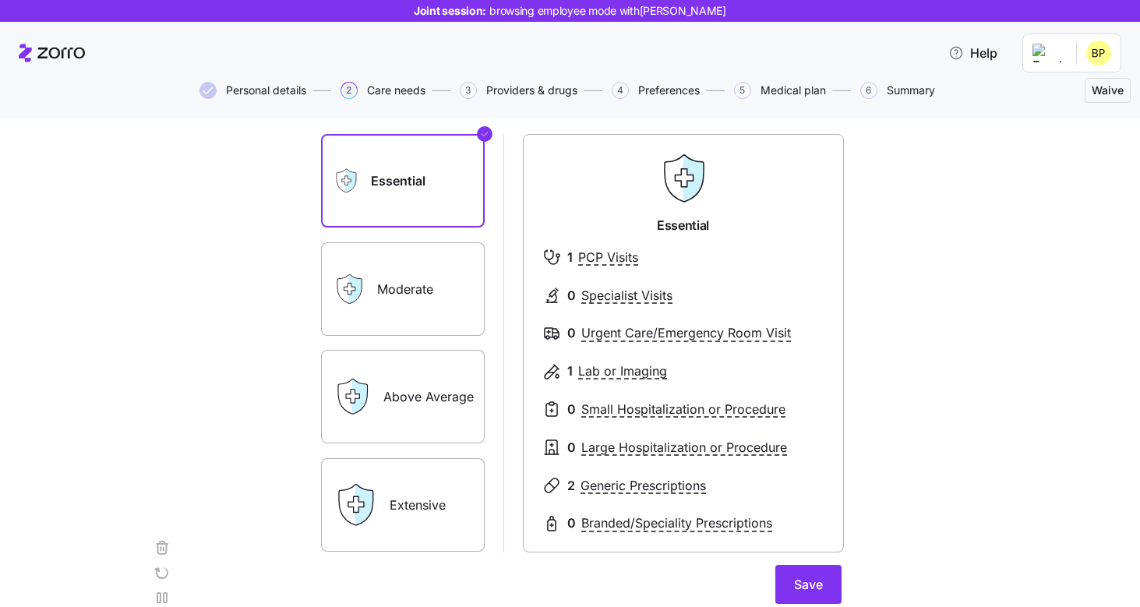
scroll to position [94, 0]
click at [426, 401] on label "Above Average" at bounding box center [403, 396] width 164 height 94
click at [0, 0] on input "Above Average" at bounding box center [0, 0] width 0 height 0
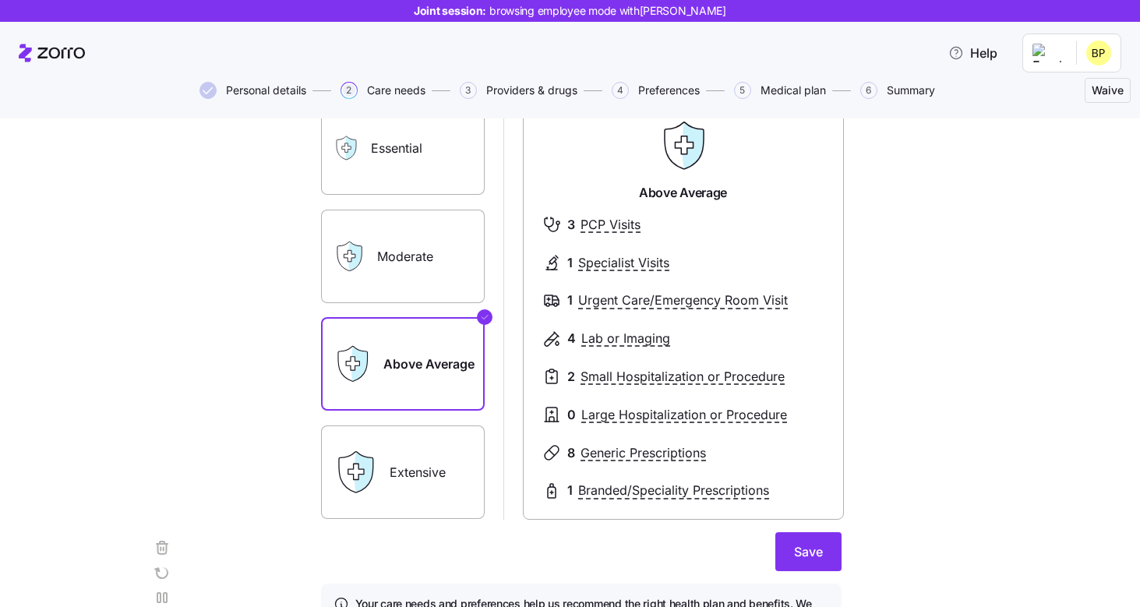
scroll to position [127, 0]
click at [420, 470] on label "Extensive" at bounding box center [403, 472] width 164 height 94
click at [0, 0] on input "Extensive" at bounding box center [0, 0] width 0 height 0
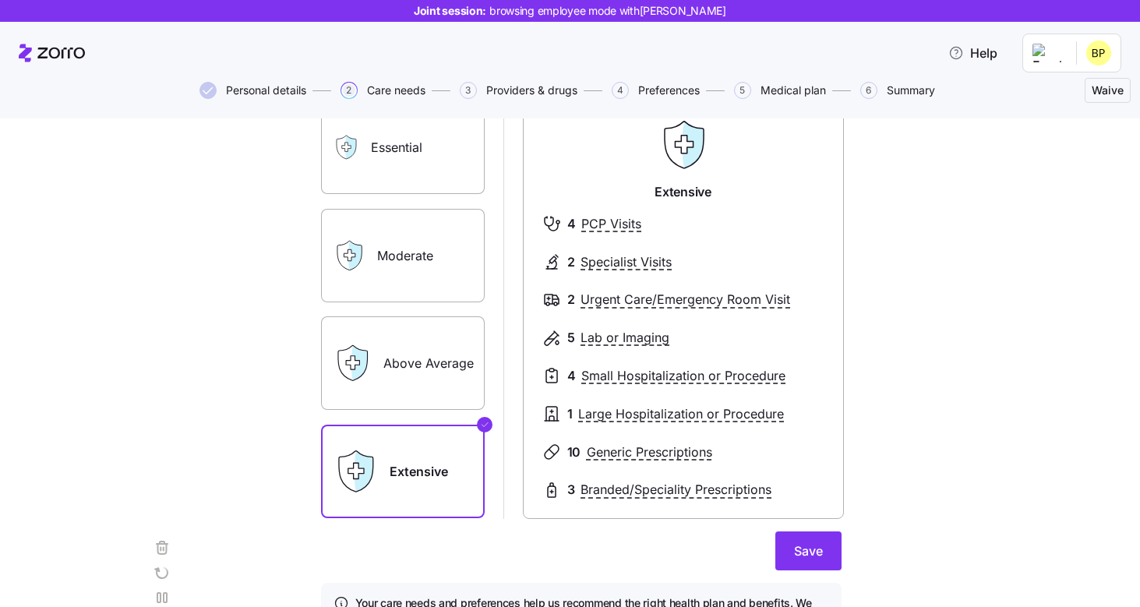
click at [436, 348] on label "Above Average" at bounding box center [403, 364] width 164 height 94
click at [0, 0] on input "Above Average" at bounding box center [0, 0] width 0 height 0
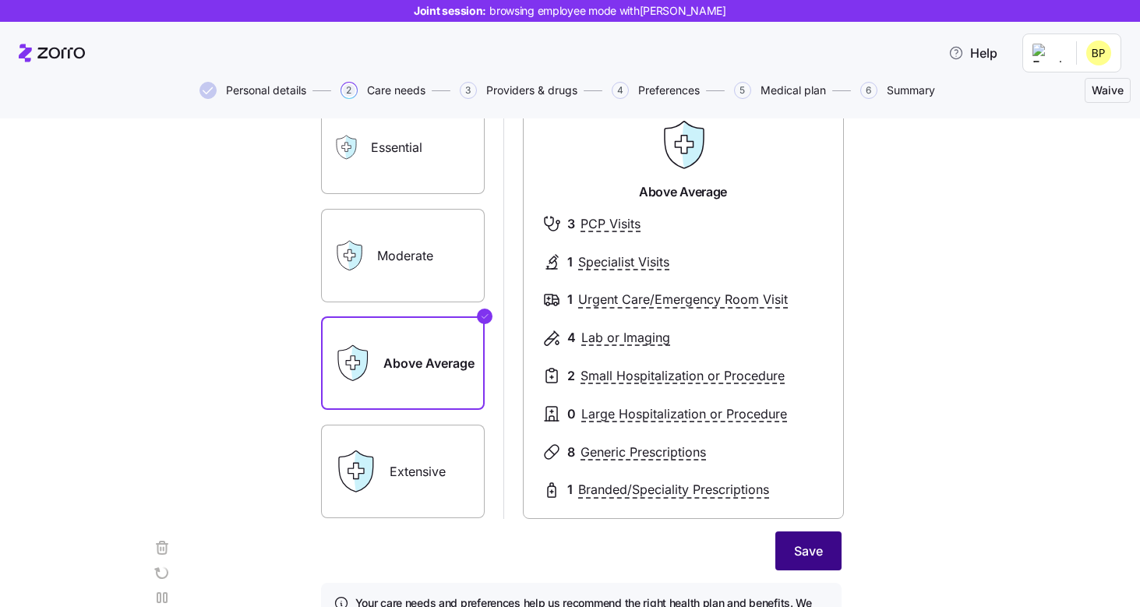
click at [810, 539] on button "Save" at bounding box center [809, 551] width 66 height 39
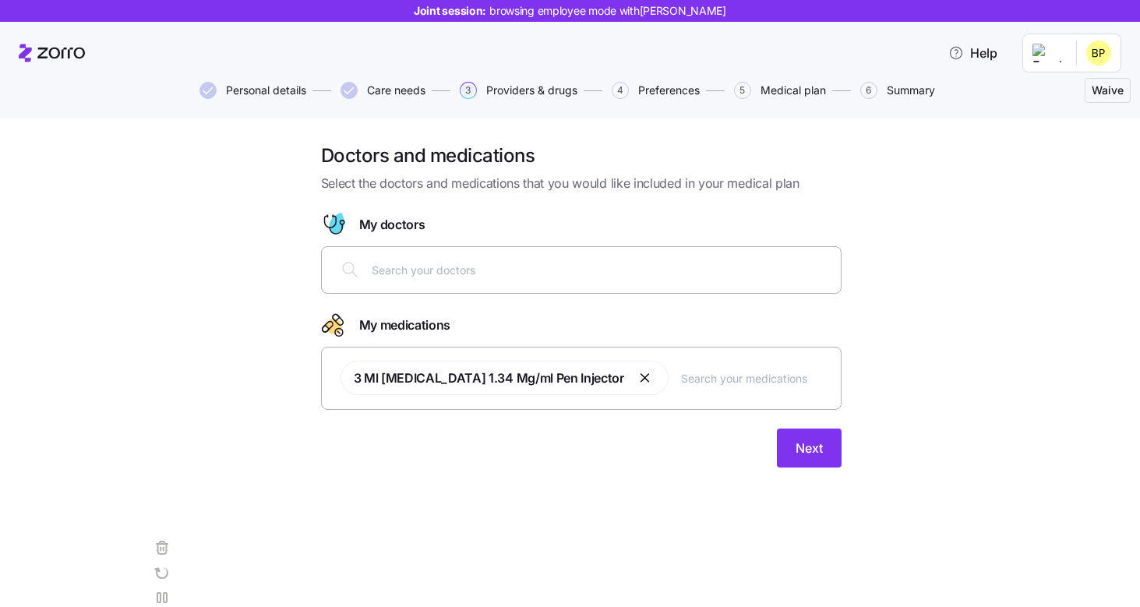
click at [481, 266] on input "text" at bounding box center [602, 269] width 460 height 17
type input "lauren branham"
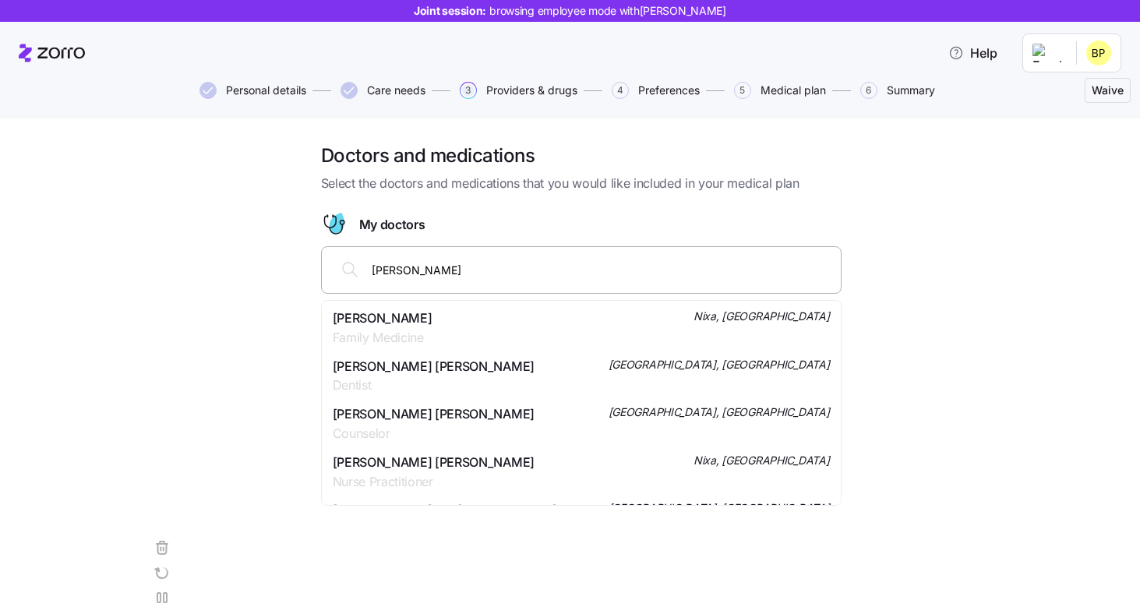
click at [424, 319] on span "Dr. Lauren Branham" at bounding box center [383, 318] width 100 height 19
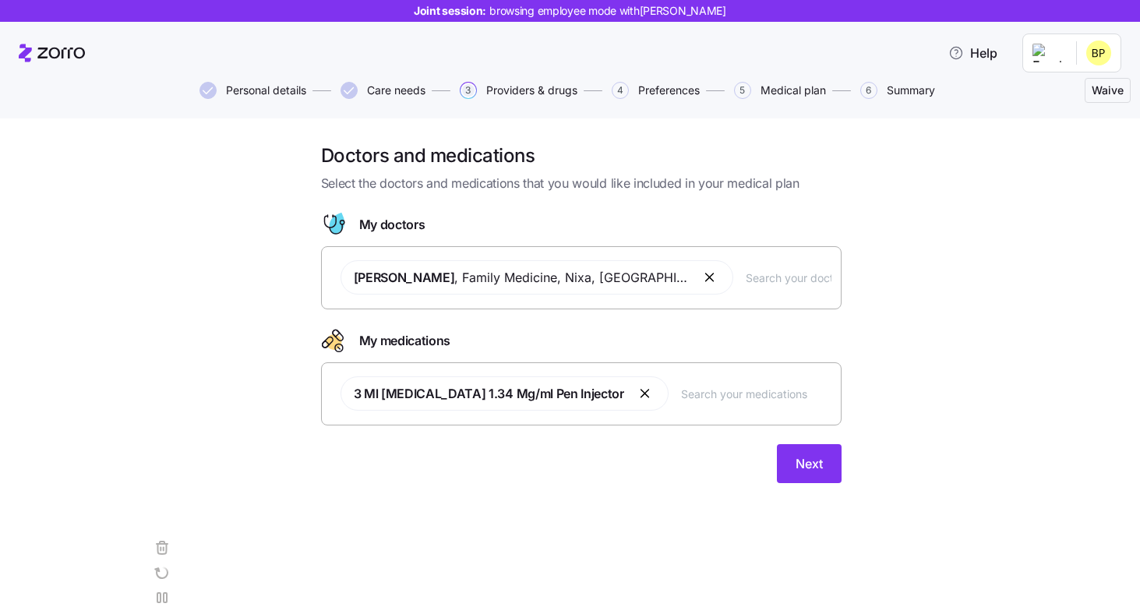
click at [746, 281] on input "text" at bounding box center [789, 277] width 86 height 17
type input "Courtney Wiese"
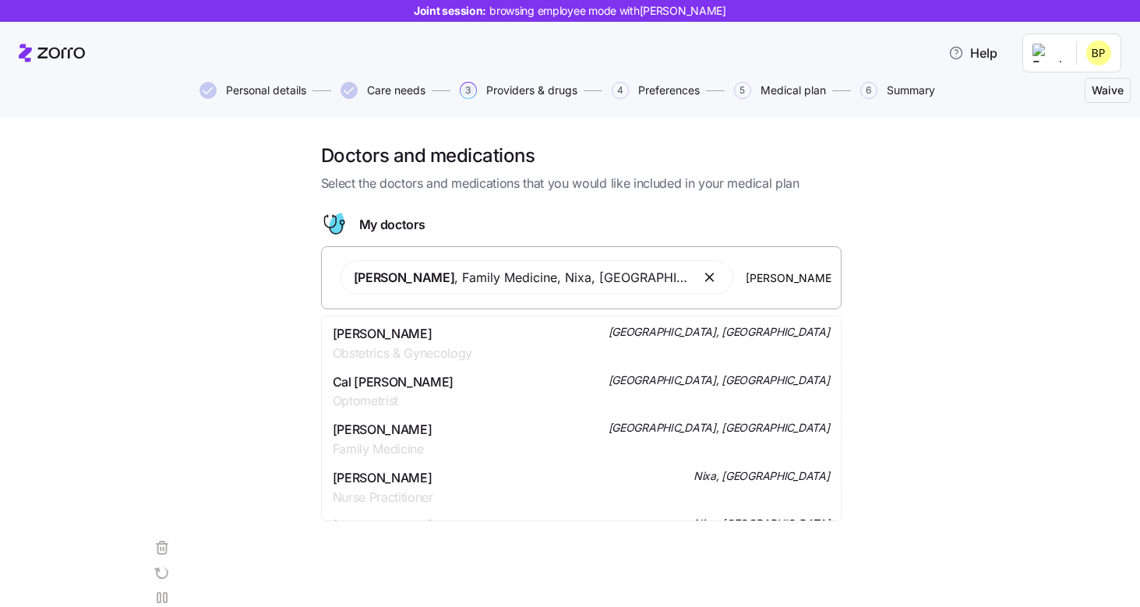
click at [437, 339] on span "Dr. Courtney Gray Wiese" at bounding box center [403, 333] width 140 height 19
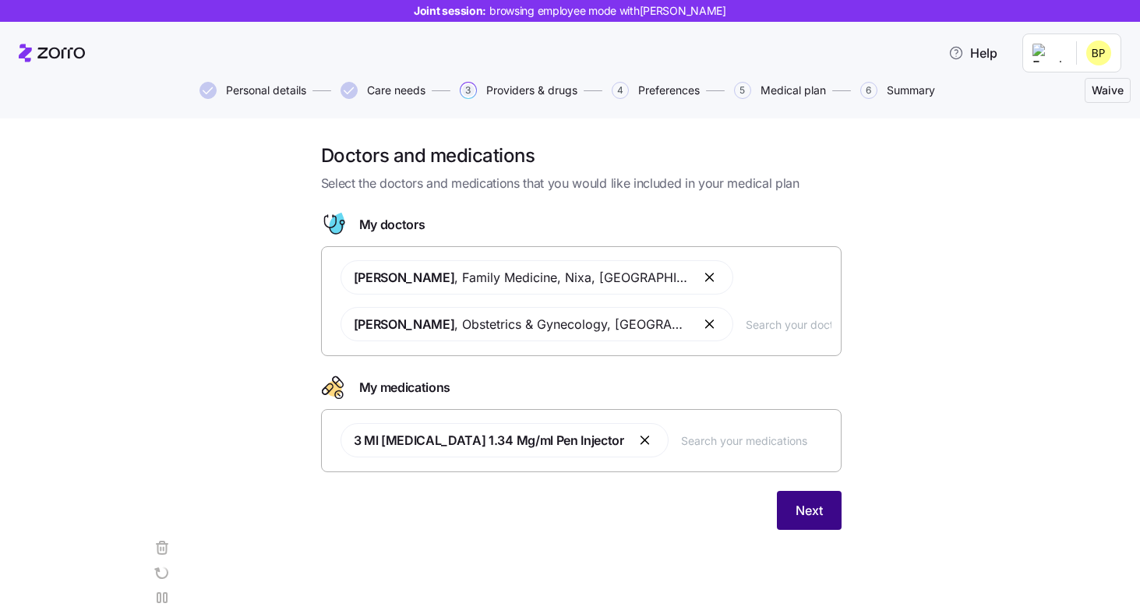
click at [815, 513] on span "Next" at bounding box center [809, 510] width 27 height 19
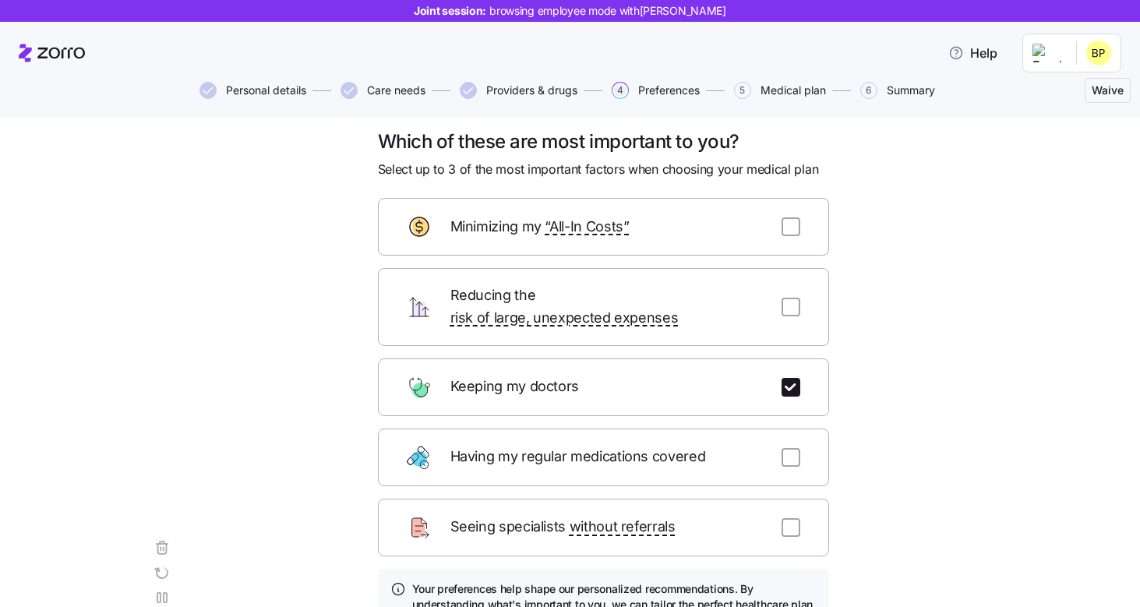
scroll to position [13, 0]
click at [805, 306] on div "Reducing the risk of large, unexpected expenses" at bounding box center [603, 308] width 451 height 78
click at [786, 299] on input "checkbox" at bounding box center [791, 308] width 19 height 19
checkbox input "true"
click at [795, 237] on div "Minimizing my “All-In Costs”" at bounding box center [603, 228] width 451 height 58
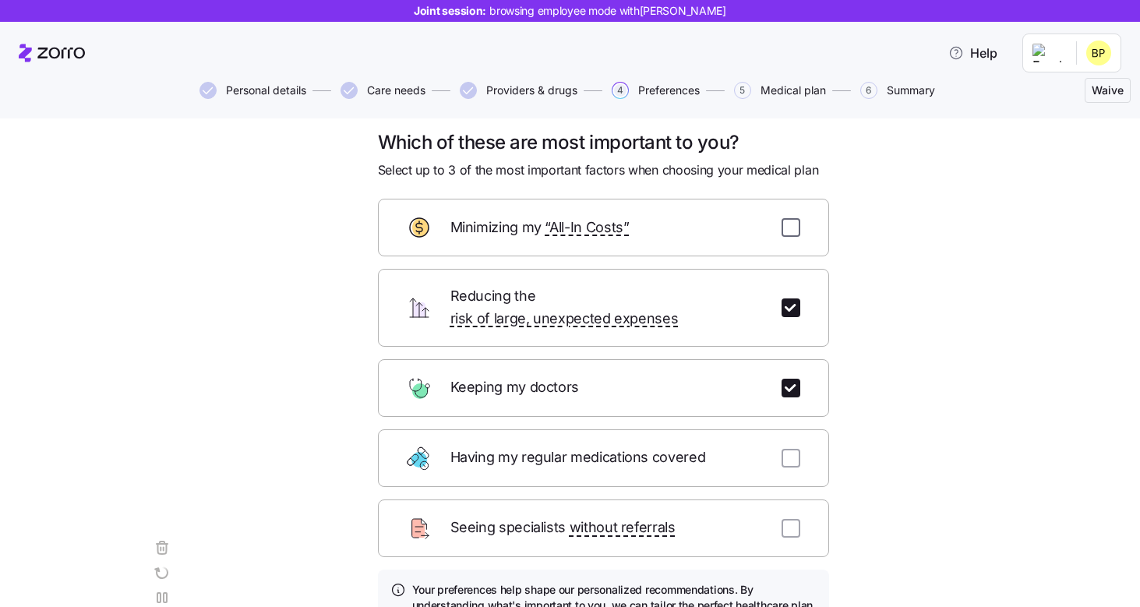
click at [792, 229] on input "checkbox" at bounding box center [791, 227] width 19 height 19
checkbox input "true"
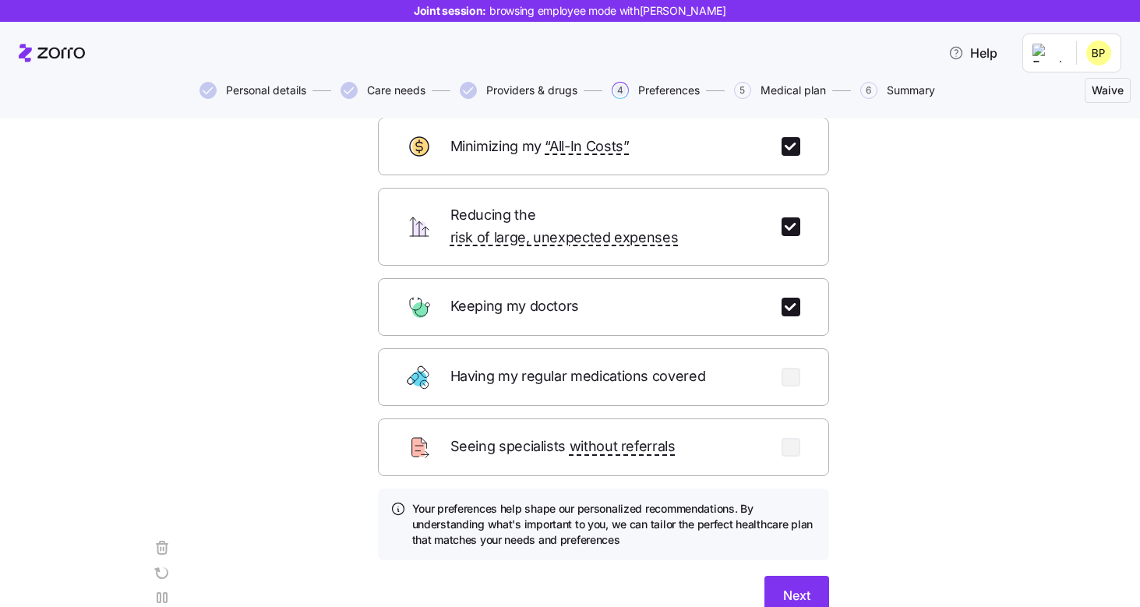
scroll to position [157, 0]
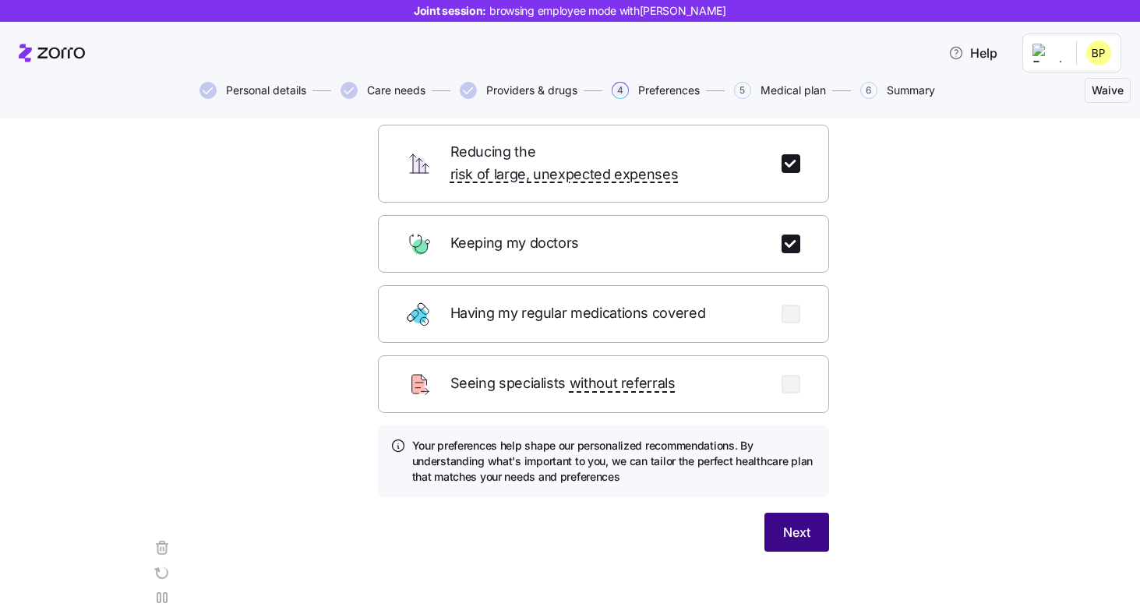
click at [785, 513] on button "Next" at bounding box center [797, 532] width 65 height 39
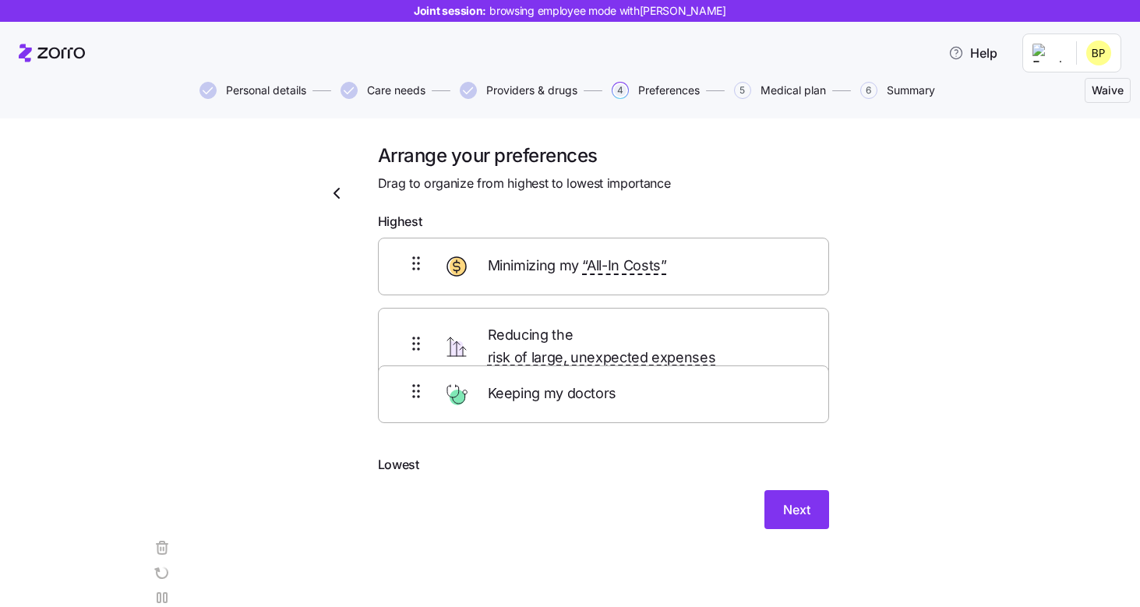
drag, startPoint x: 626, startPoint y: 263, endPoint x: 627, endPoint y: 394, distance: 131.0
click at [626, 394] on div "Keeping my doctors Minimizing my “All-In Costs” Reducing the risk of large, une…" at bounding box center [603, 347] width 451 height 218
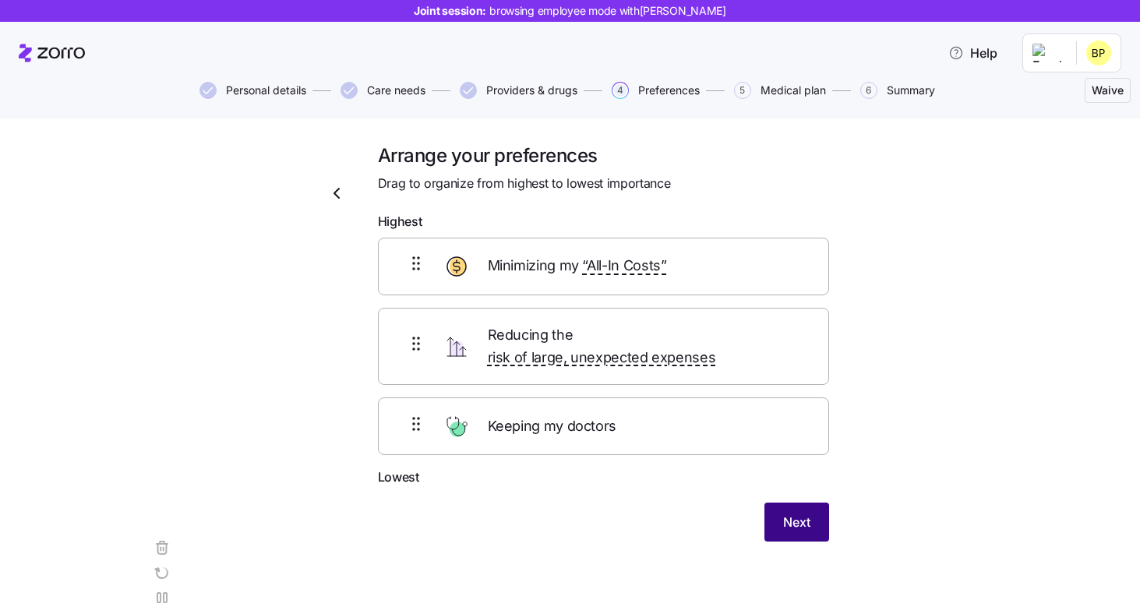
click at [804, 513] on span "Next" at bounding box center [796, 522] width 27 height 19
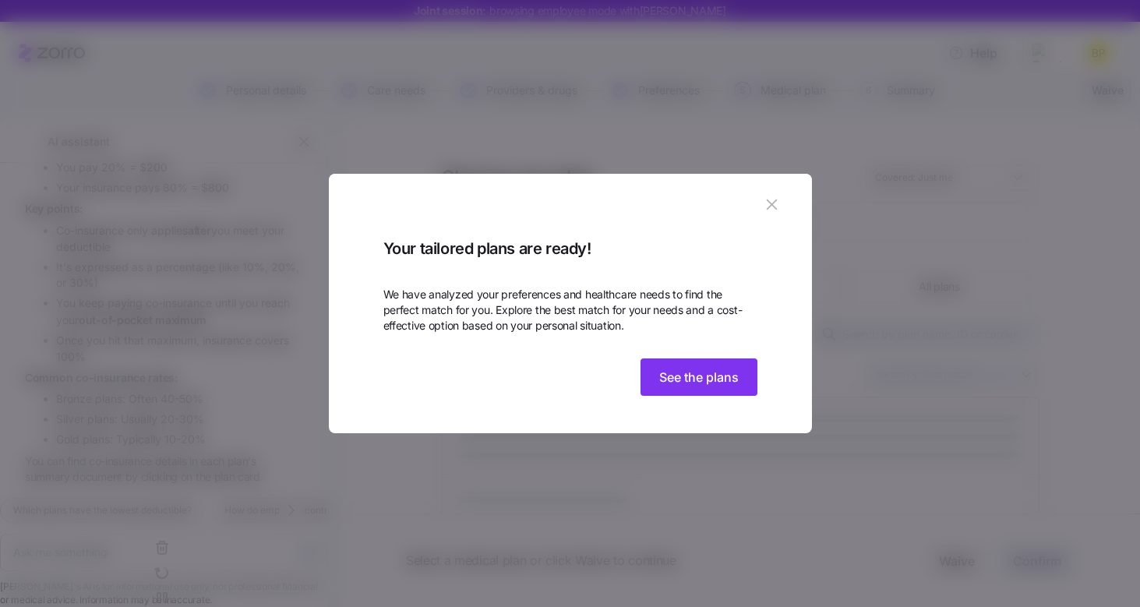
scroll to position [2060, 0]
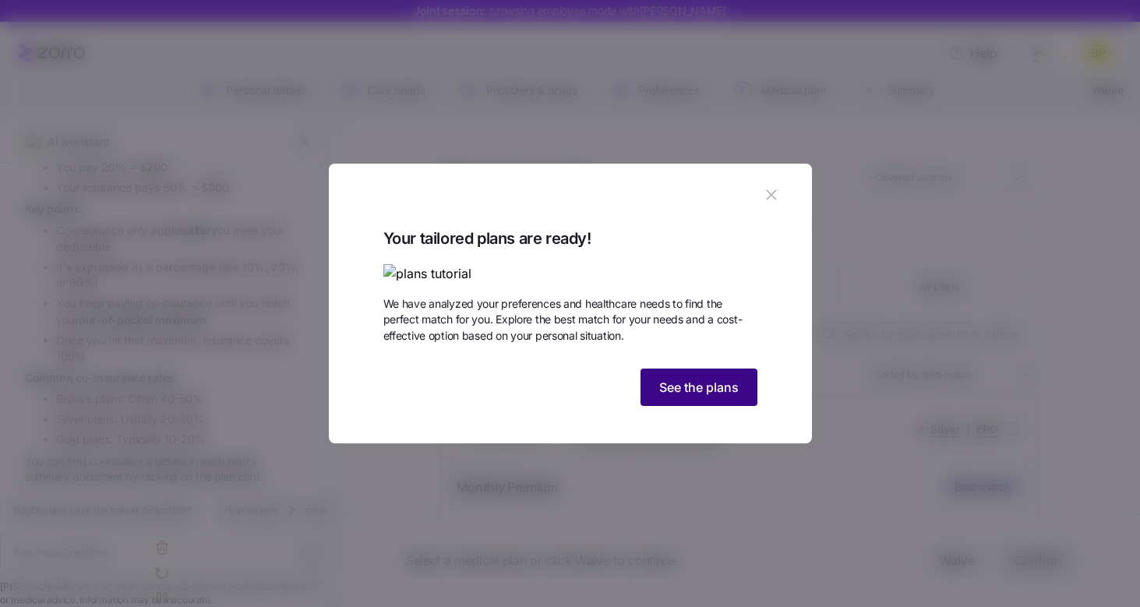
click at [689, 397] on span "See the plans" at bounding box center [700, 387] width 80 height 19
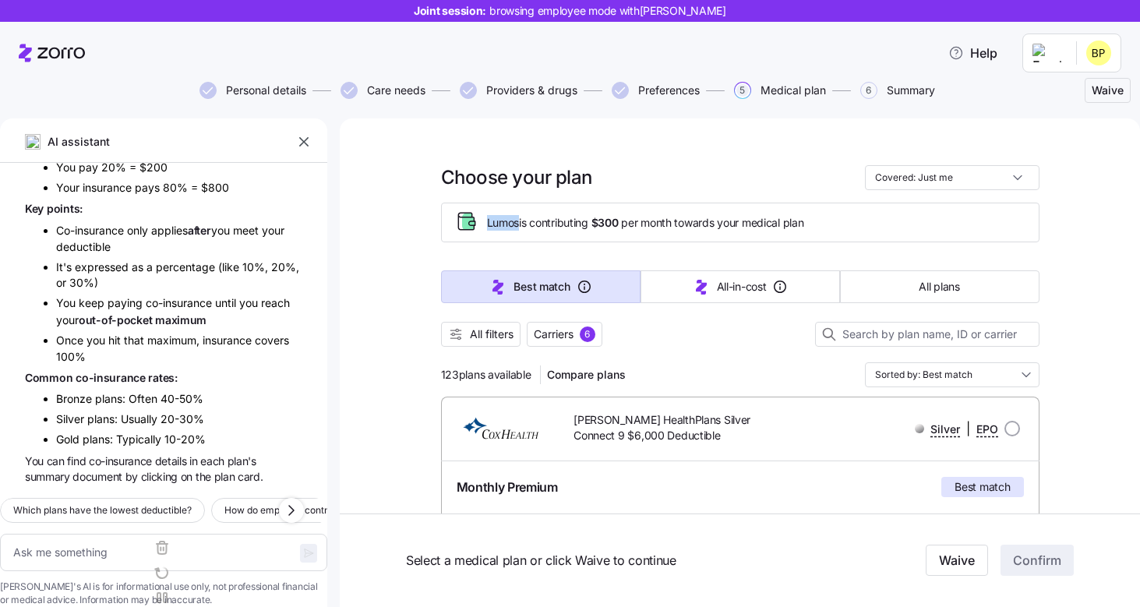
drag, startPoint x: 486, startPoint y: 221, endPoint x: 521, endPoint y: 221, distance: 34.3
click at [521, 221] on span "Lumos is contributing $300 per month towards your medical plan" at bounding box center [645, 223] width 317 height 16
drag, startPoint x: 597, startPoint y: 225, endPoint x: 677, endPoint y: 226, distance: 79.5
click at [677, 226] on span "Lumos is contributing $300 per month towards your medical plan" at bounding box center [645, 223] width 317 height 16
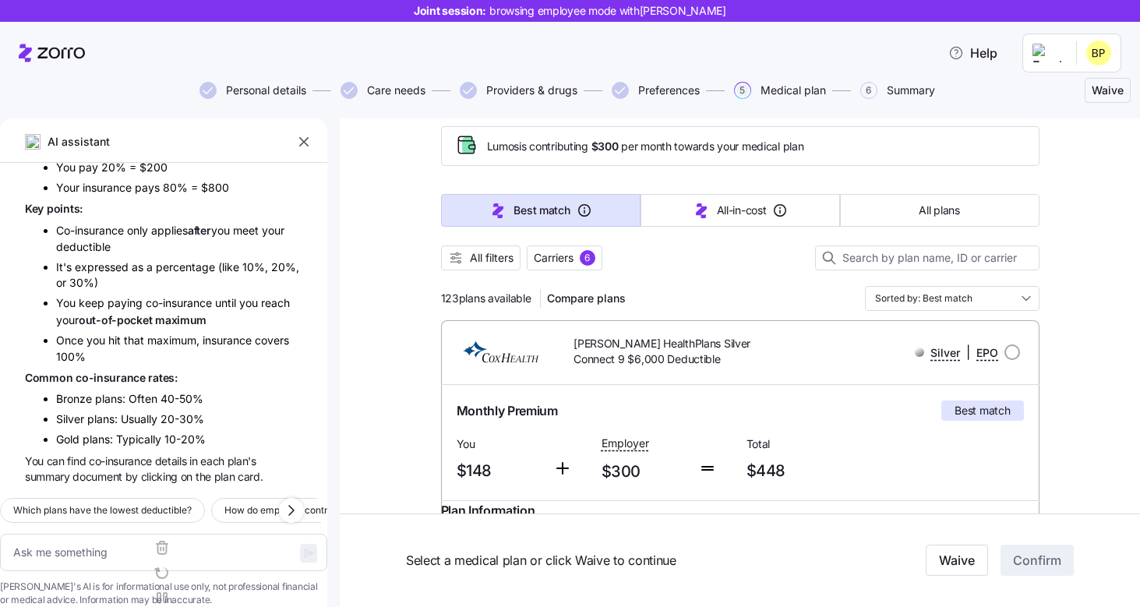
scroll to position [77, 0]
drag, startPoint x: 441, startPoint y: 298, endPoint x: 539, endPoint y: 297, distance: 97.4
click at [539, 297] on div "123 plans available Compare plans" at bounding box center [537, 297] width 192 height 25
click at [662, 276] on div at bounding box center [740, 278] width 599 height 16
click at [501, 264] on span "All filters" at bounding box center [492, 257] width 44 height 16
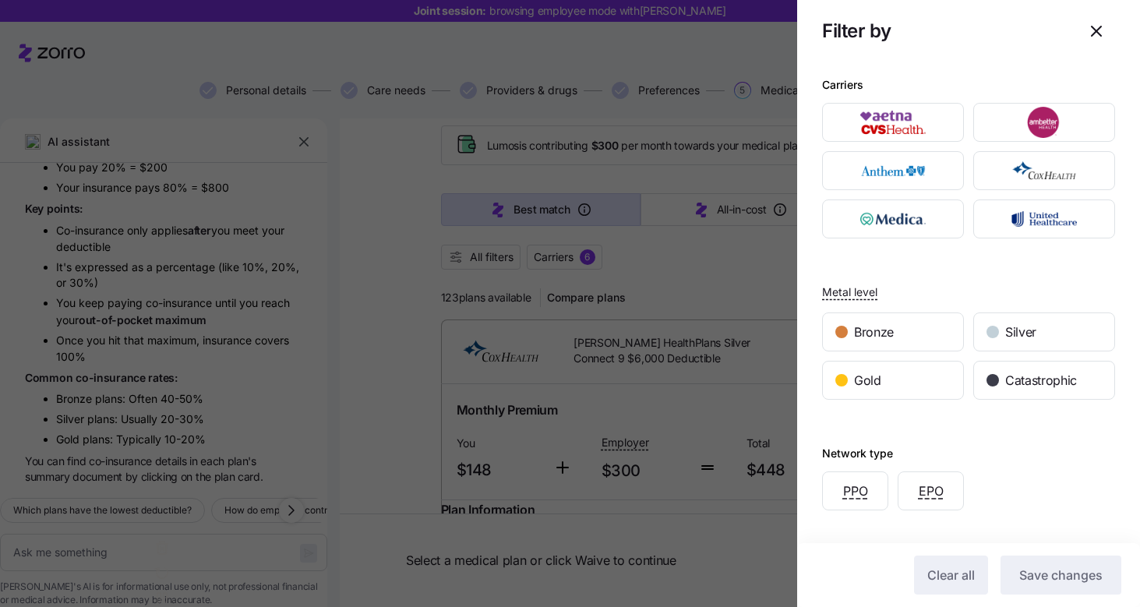
click at [1095, 30] on icon "button" at bounding box center [1096, 31] width 9 height 9
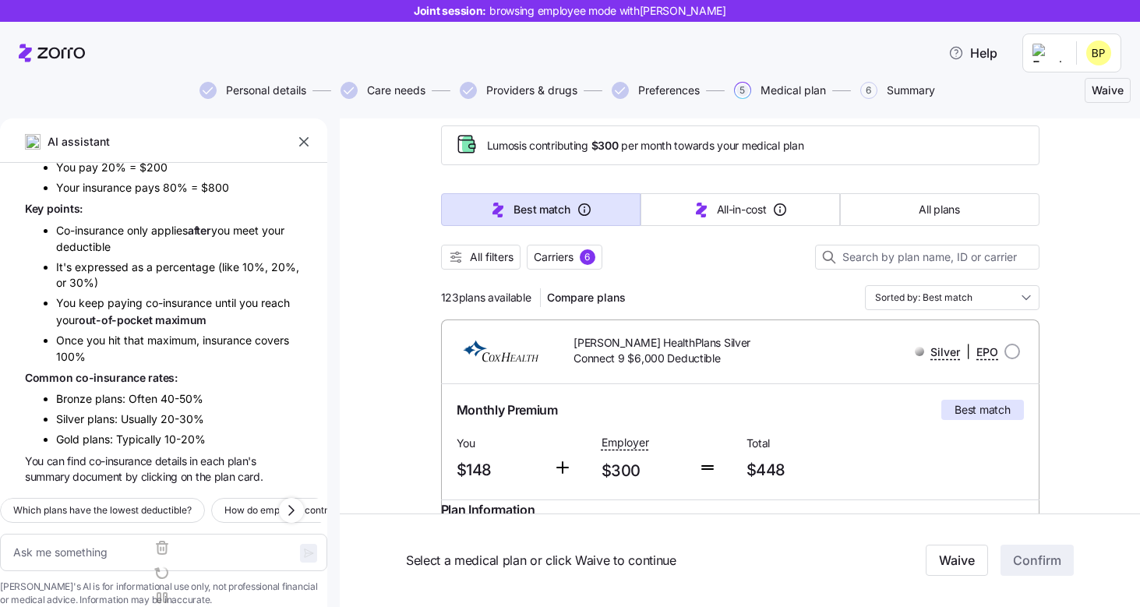
scroll to position [136, 0]
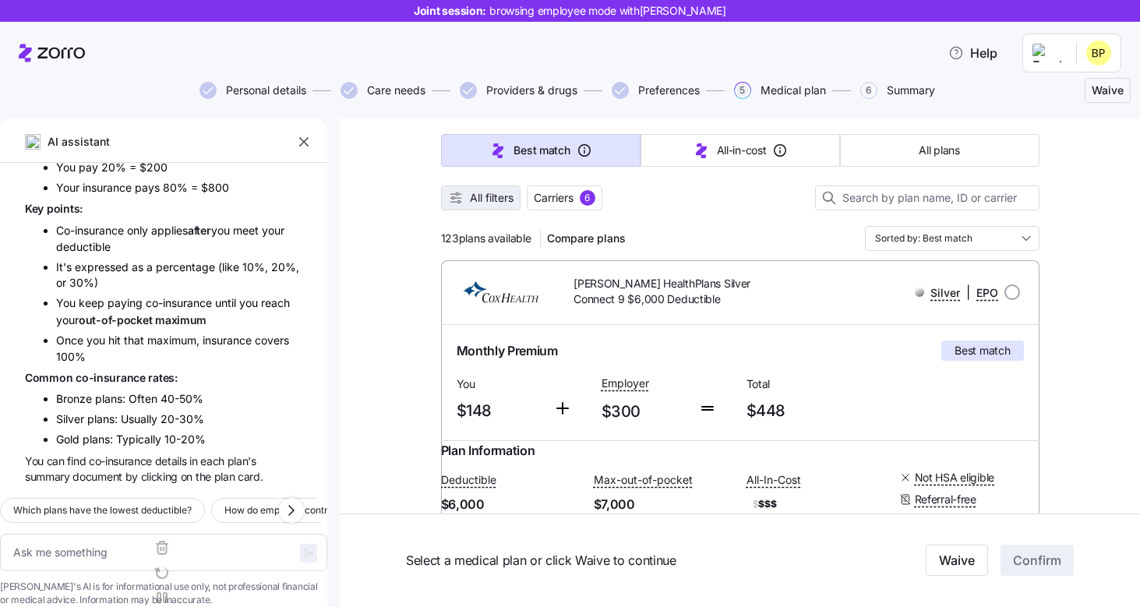
click at [496, 199] on span "All filters" at bounding box center [492, 198] width 44 height 16
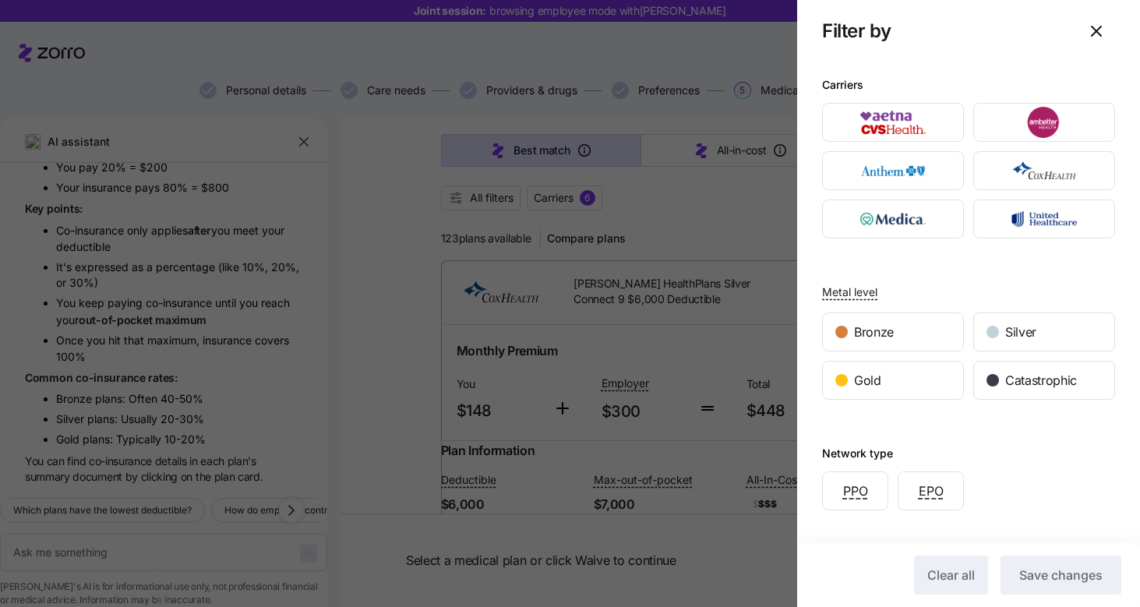
click at [1091, 23] on icon "button" at bounding box center [1096, 31] width 19 height 19
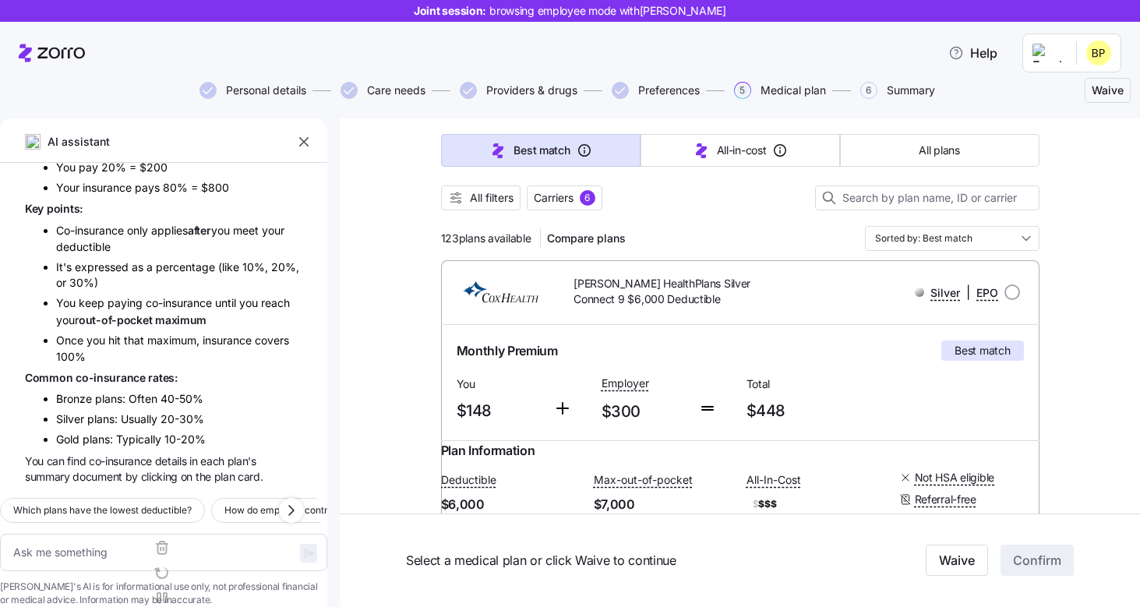
scroll to position [182, 0]
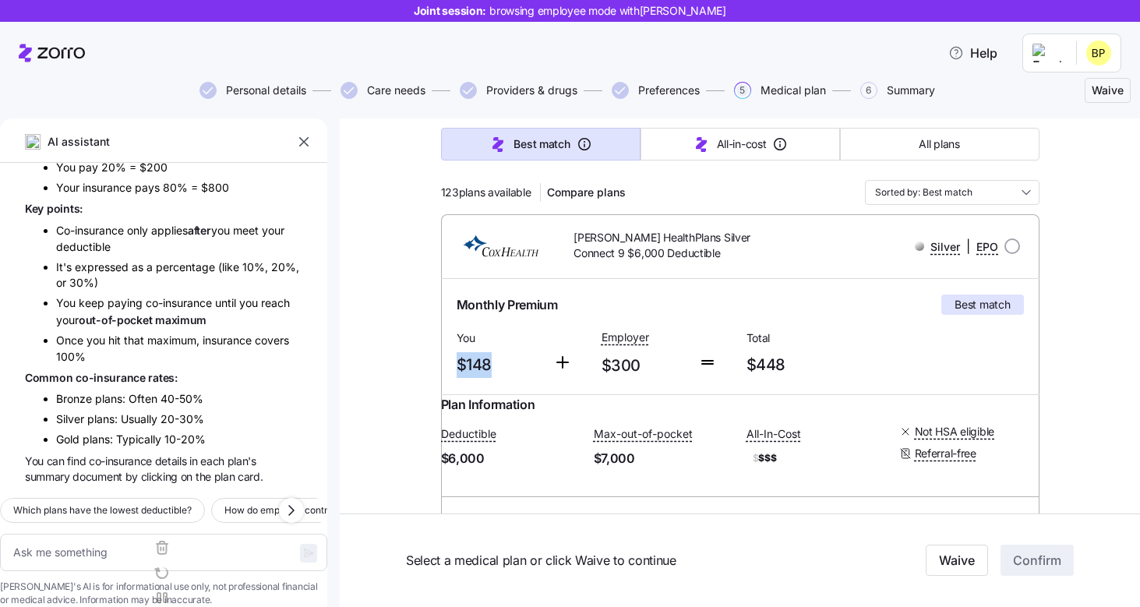
drag, startPoint x: 501, startPoint y: 367, endPoint x: 458, endPoint y: 367, distance: 42.9
click at [458, 367] on span "$148" at bounding box center [499, 365] width 84 height 26
click at [502, 374] on span "$148" at bounding box center [499, 365] width 84 height 26
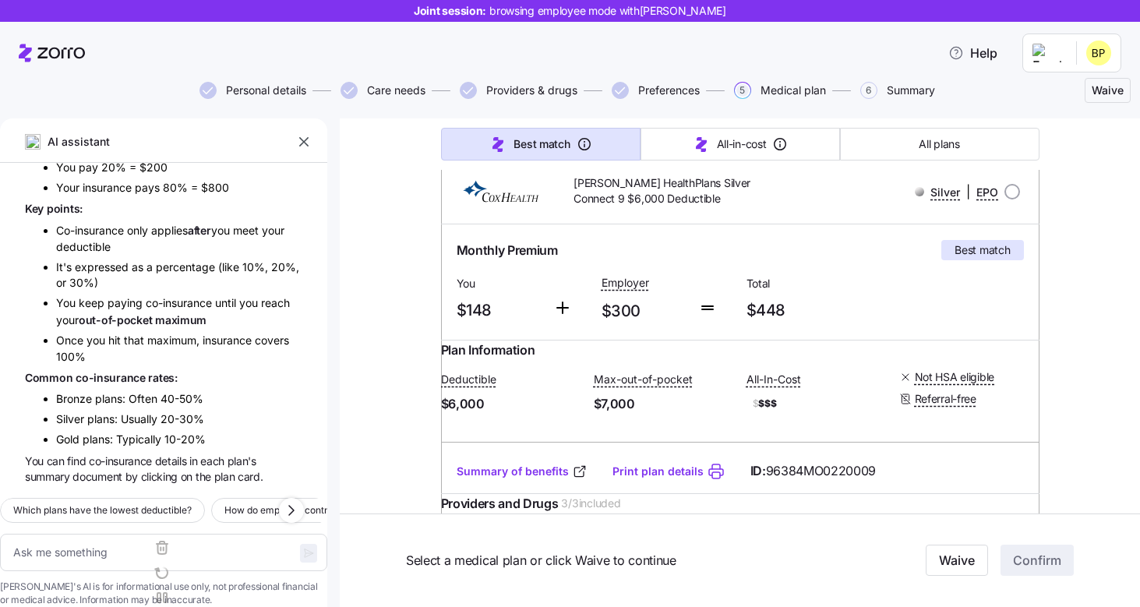
scroll to position [0, 0]
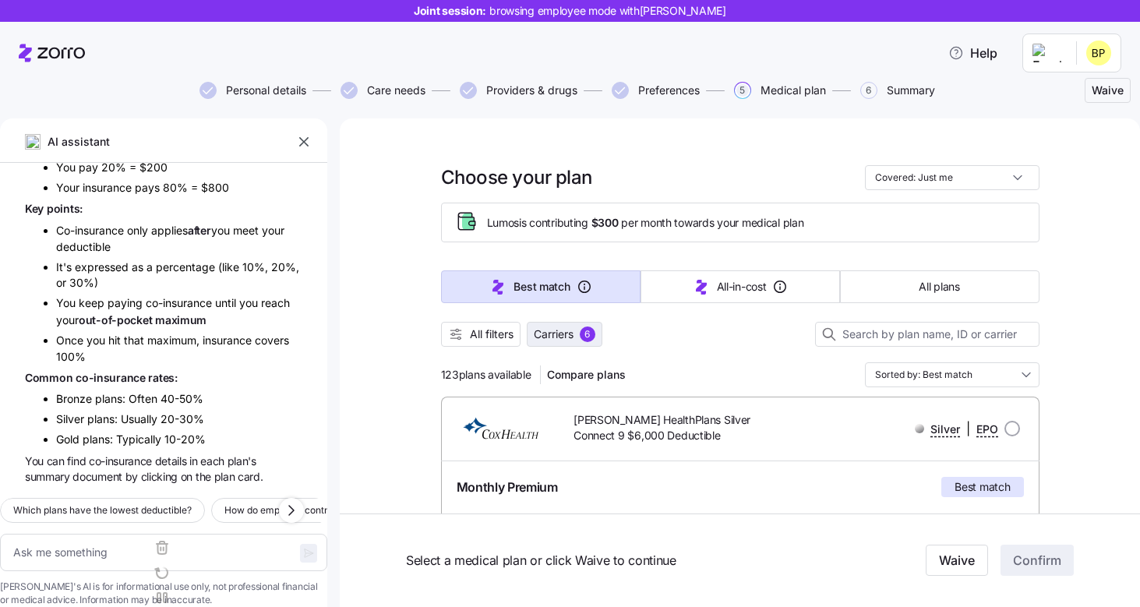
click at [590, 334] on div "6" at bounding box center [588, 335] width 16 height 16
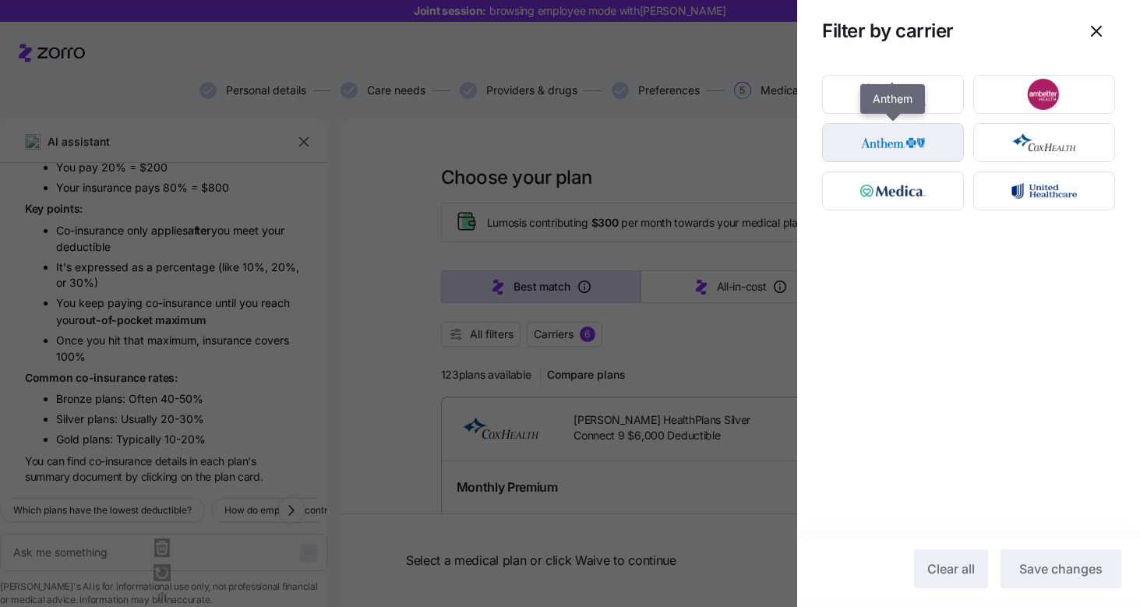
click at [914, 150] on img "button" at bounding box center [893, 142] width 115 height 31
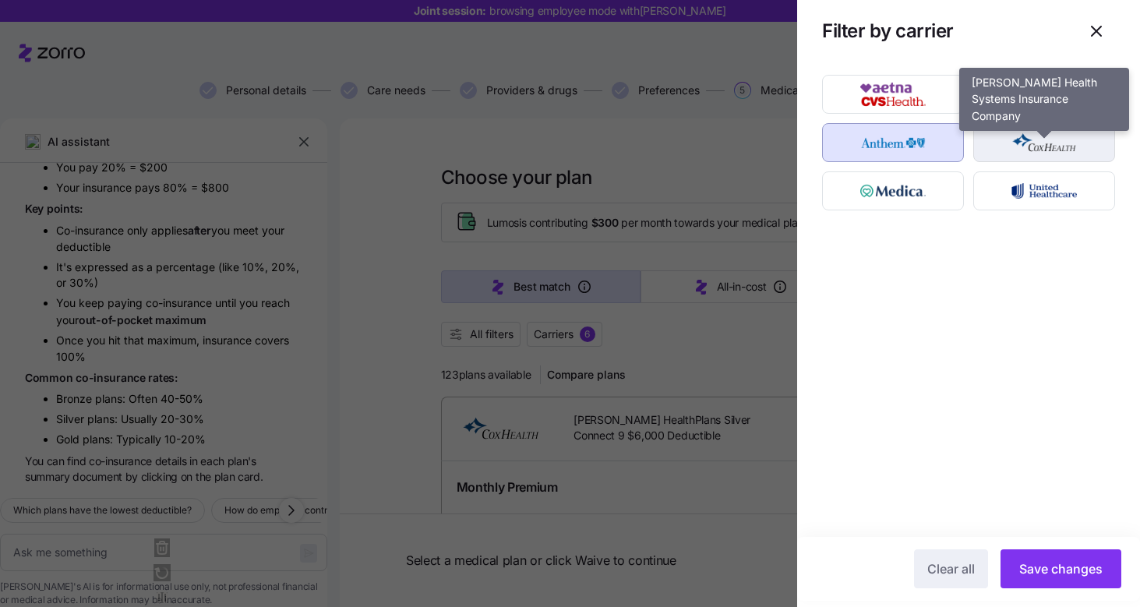
click at [1071, 158] on div "button" at bounding box center [1044, 142] width 140 height 37
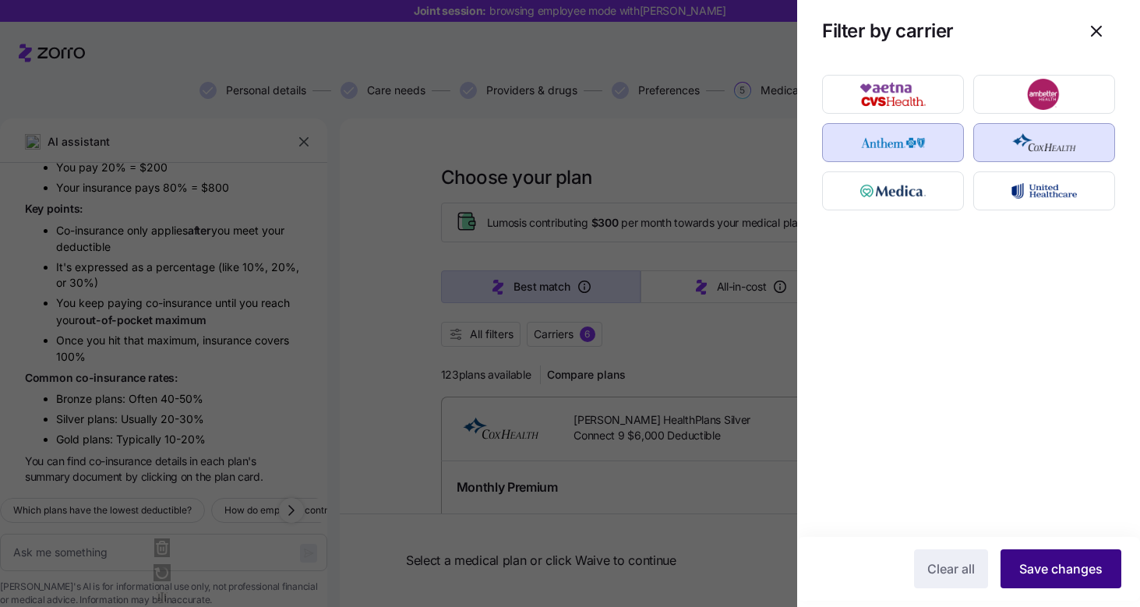
click at [1116, 564] on button "Save changes" at bounding box center [1061, 569] width 121 height 39
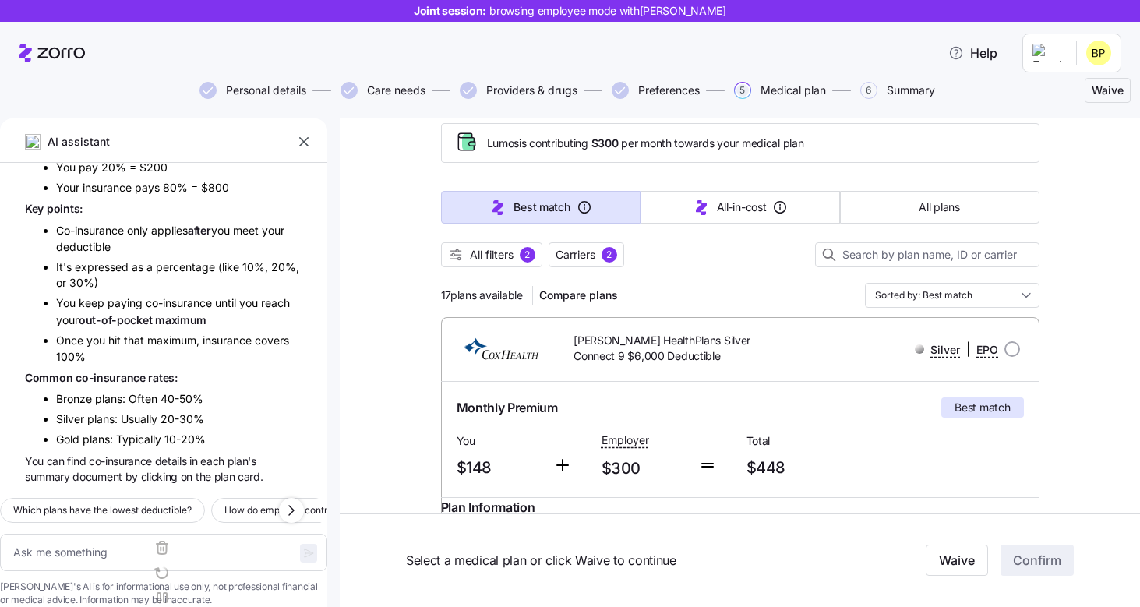
scroll to position [81, 0]
drag, startPoint x: 440, startPoint y: 294, endPoint x: 528, endPoint y: 294, distance: 87.3
click at [526, 294] on div "17 plans available Compare plans" at bounding box center [532, 293] width 183 height 25
click at [700, 270] on div at bounding box center [740, 274] width 599 height 16
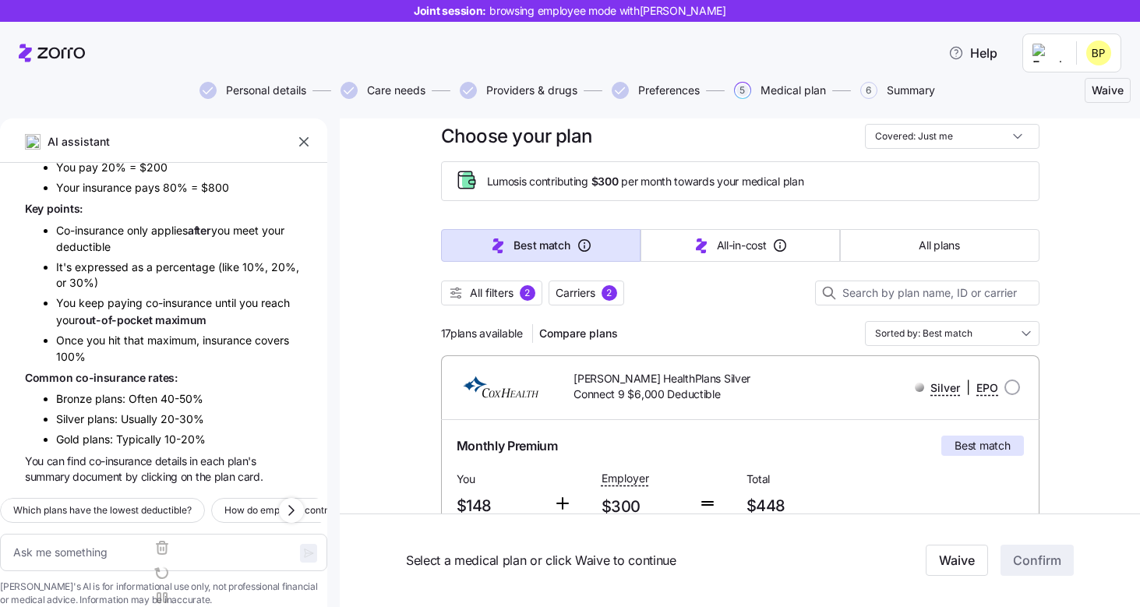
scroll to position [0, 0]
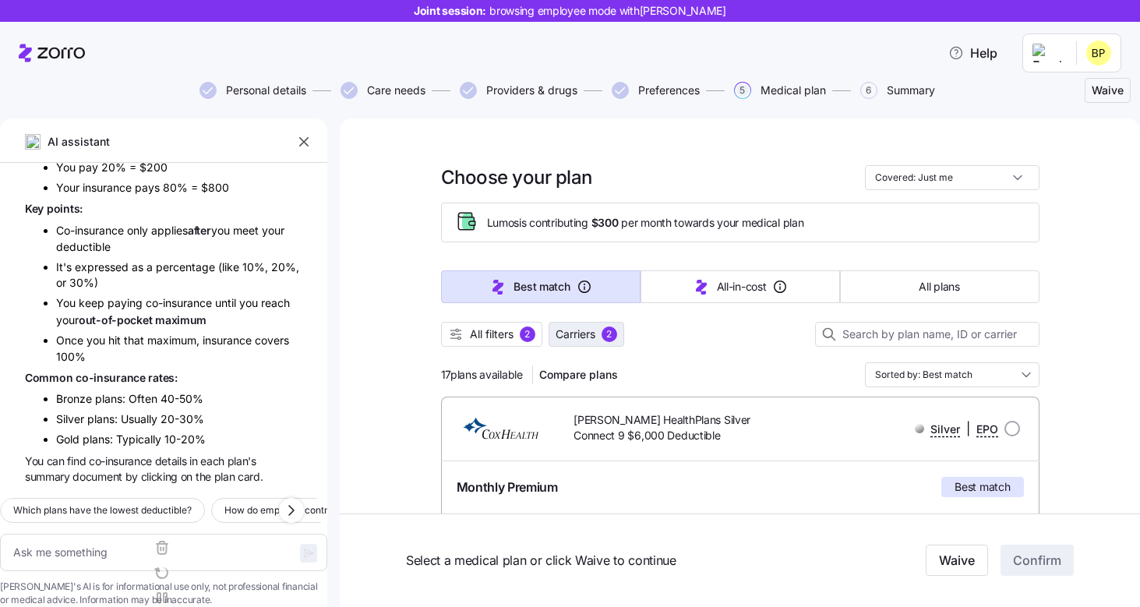
click at [589, 334] on span "Carriers" at bounding box center [576, 335] width 40 height 16
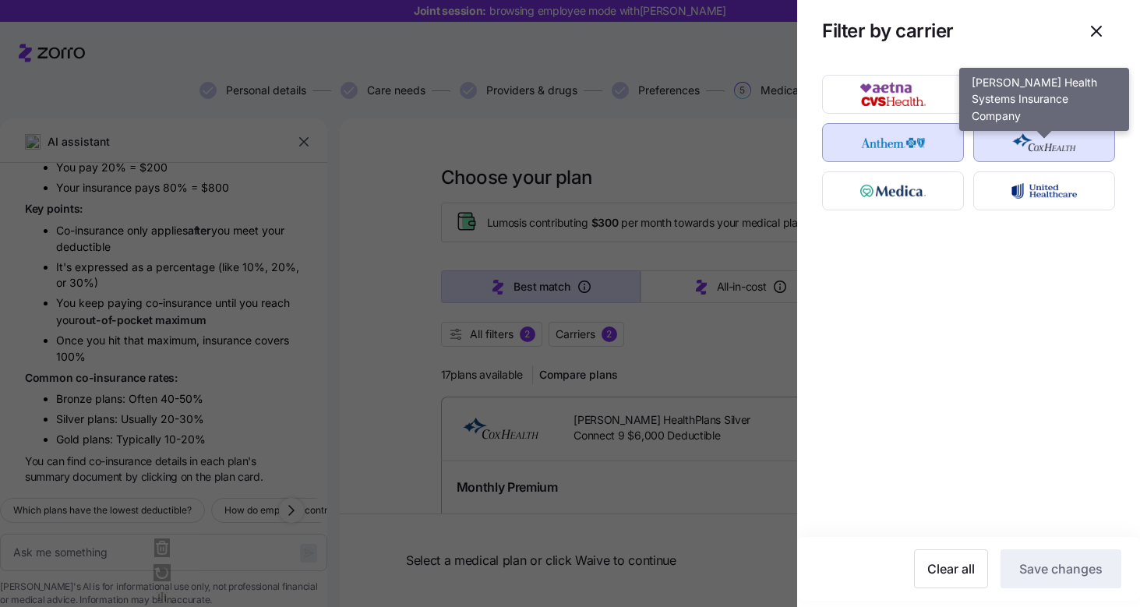
click at [1050, 149] on img "button" at bounding box center [1045, 142] width 115 height 31
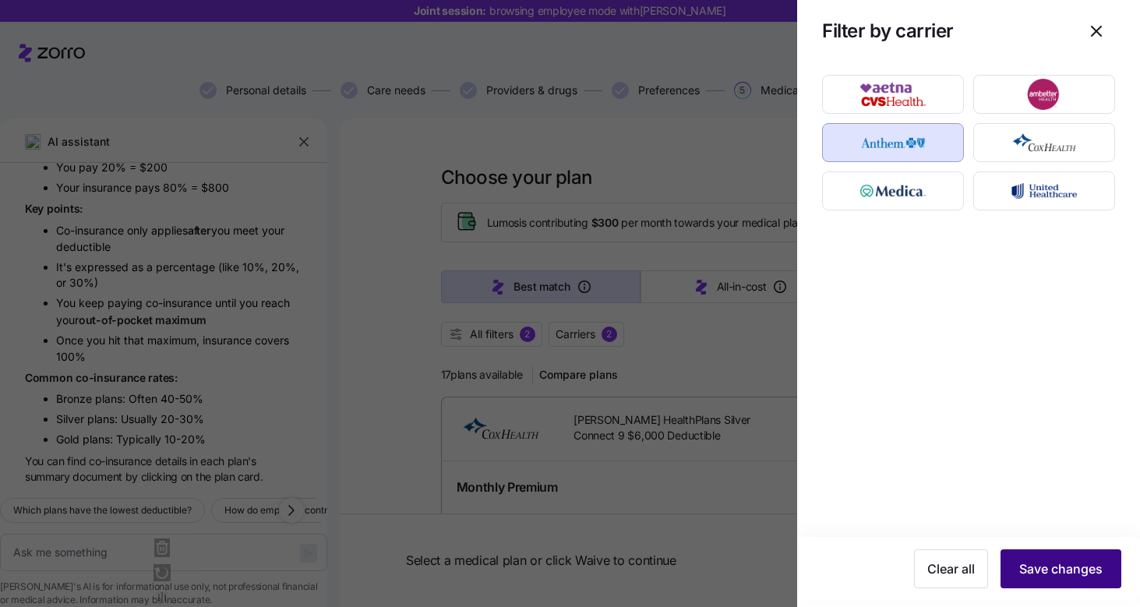
click at [1056, 566] on span "Save changes" at bounding box center [1061, 569] width 83 height 19
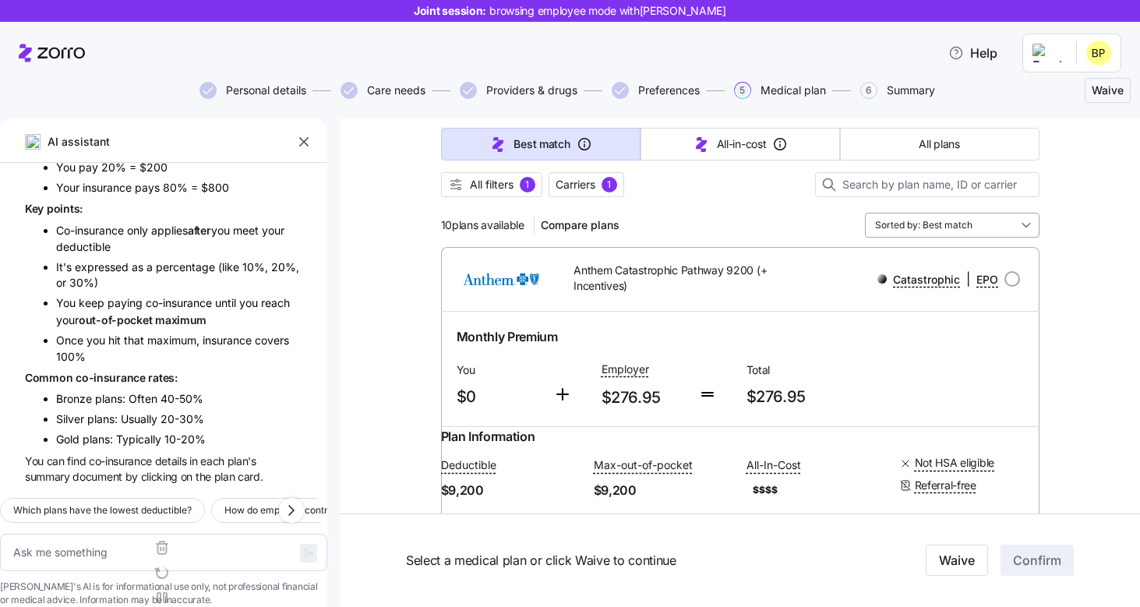
scroll to position [147, 0]
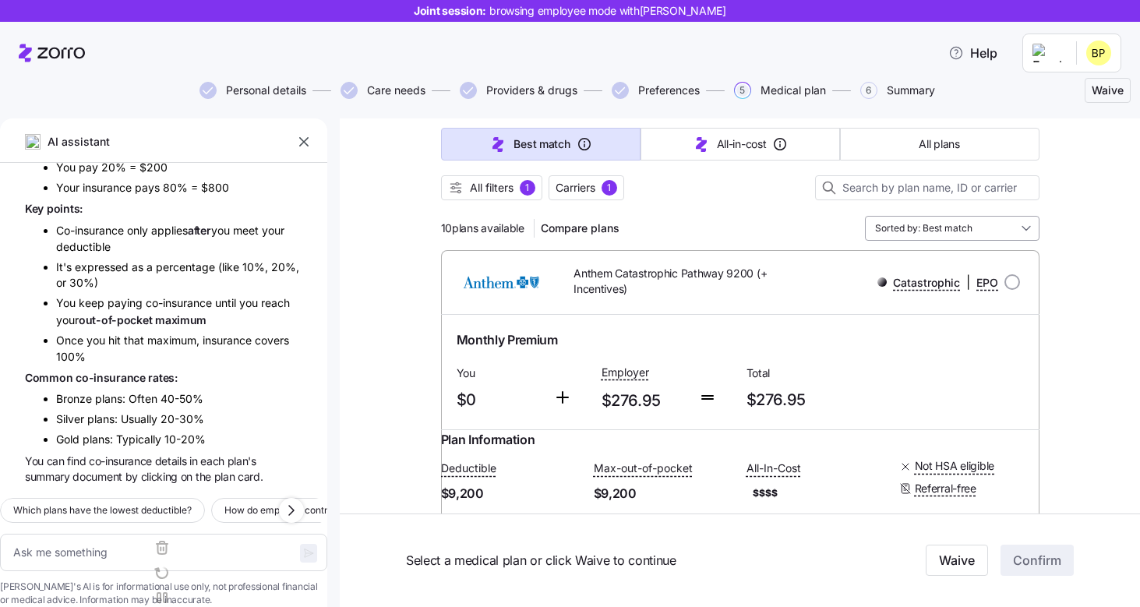
click at [981, 219] on input "Sorted by: Best match" at bounding box center [952, 228] width 175 height 25
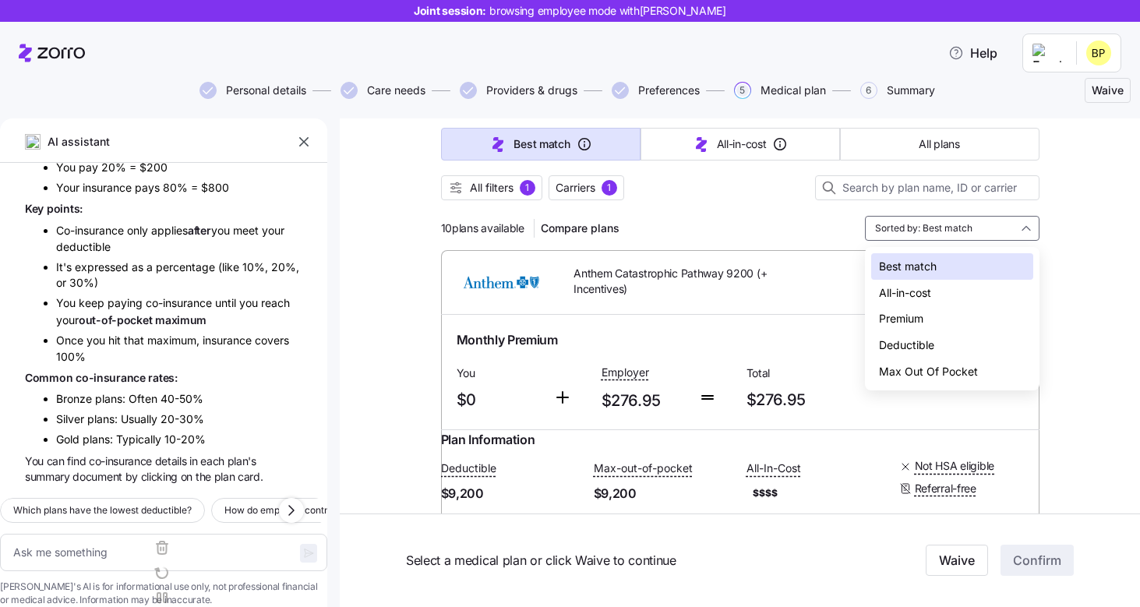
click at [904, 351] on div "Deductible" at bounding box center [953, 345] width 162 height 27
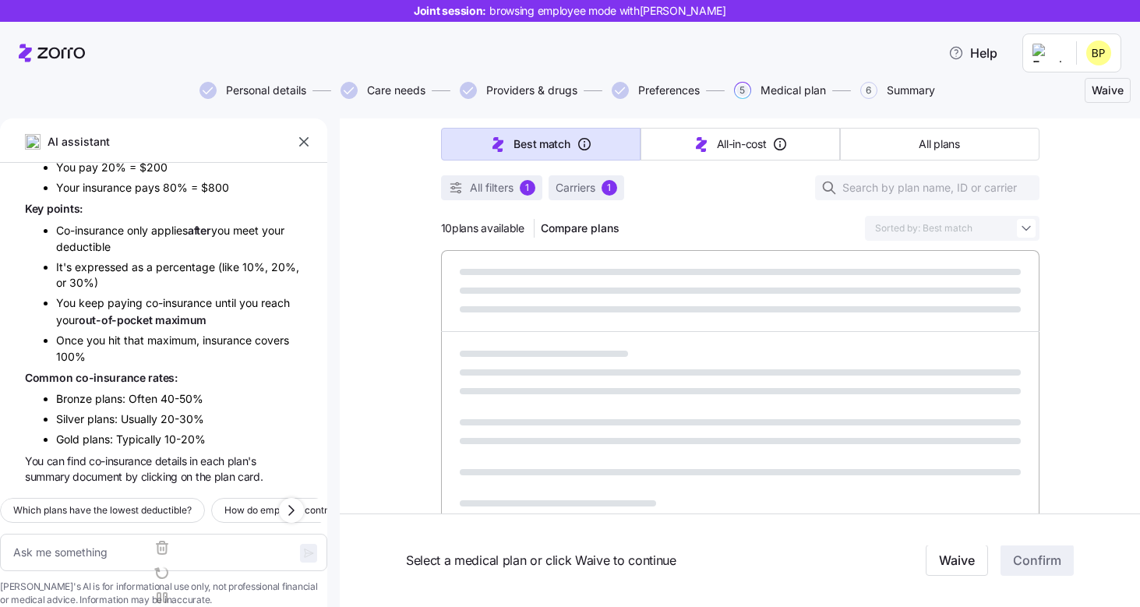
type textarea "x"
type input "Sorted by: Deductible"
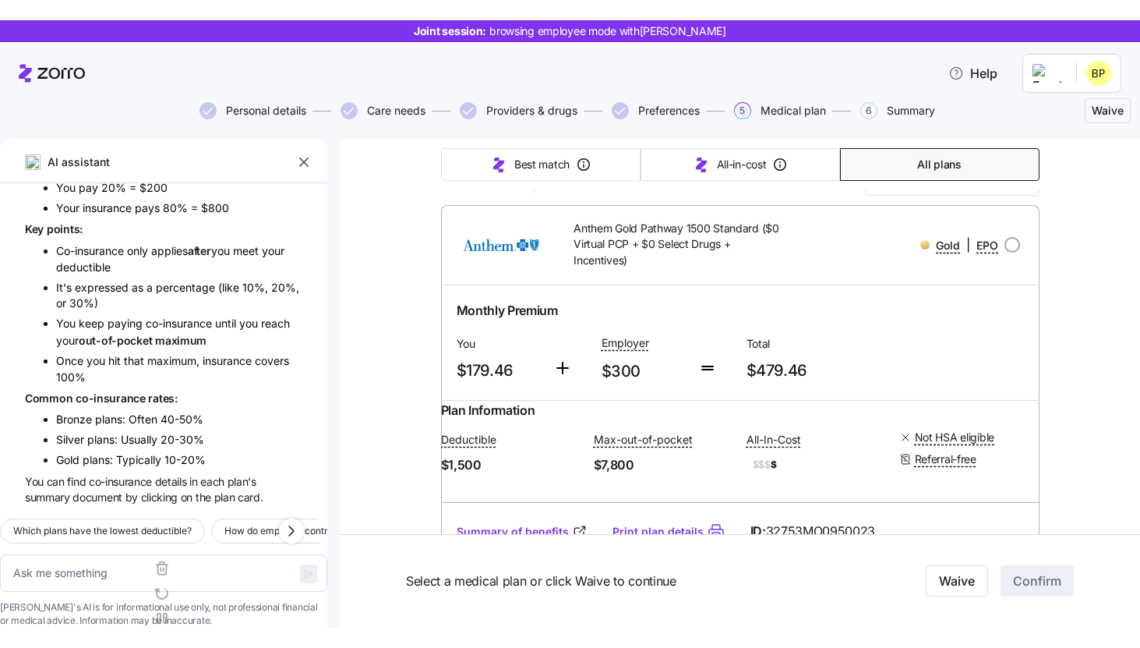
scroll to position [181, 0]
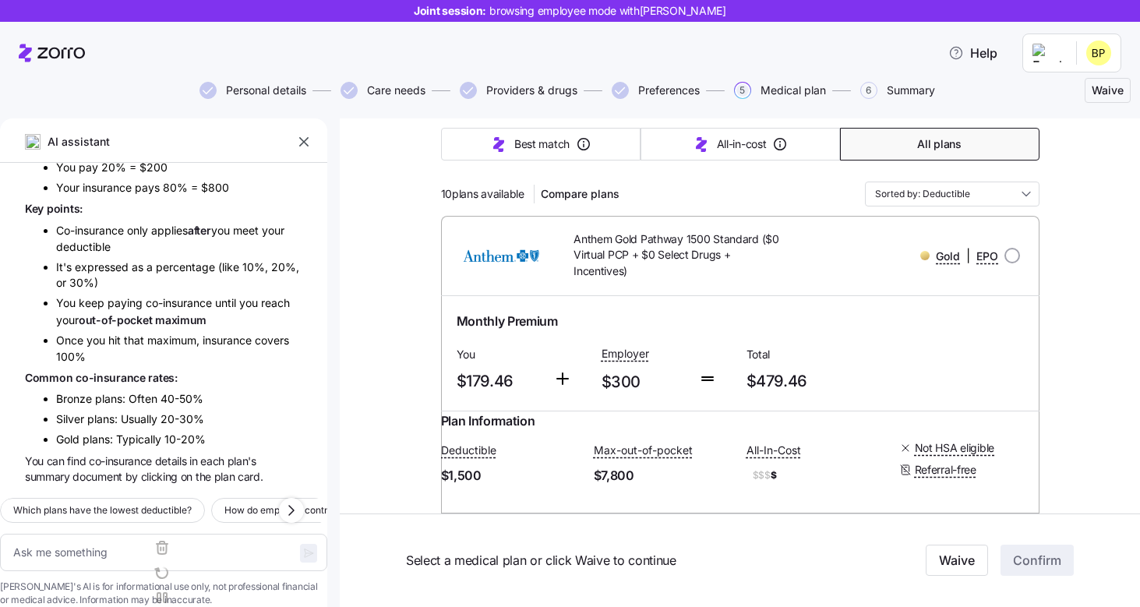
click at [1013, 264] on div "Gold | EPO" at bounding box center [907, 255] width 227 height 19
click at [1013, 259] on input "radio" at bounding box center [1013, 256] width 16 height 16
radio input "true"
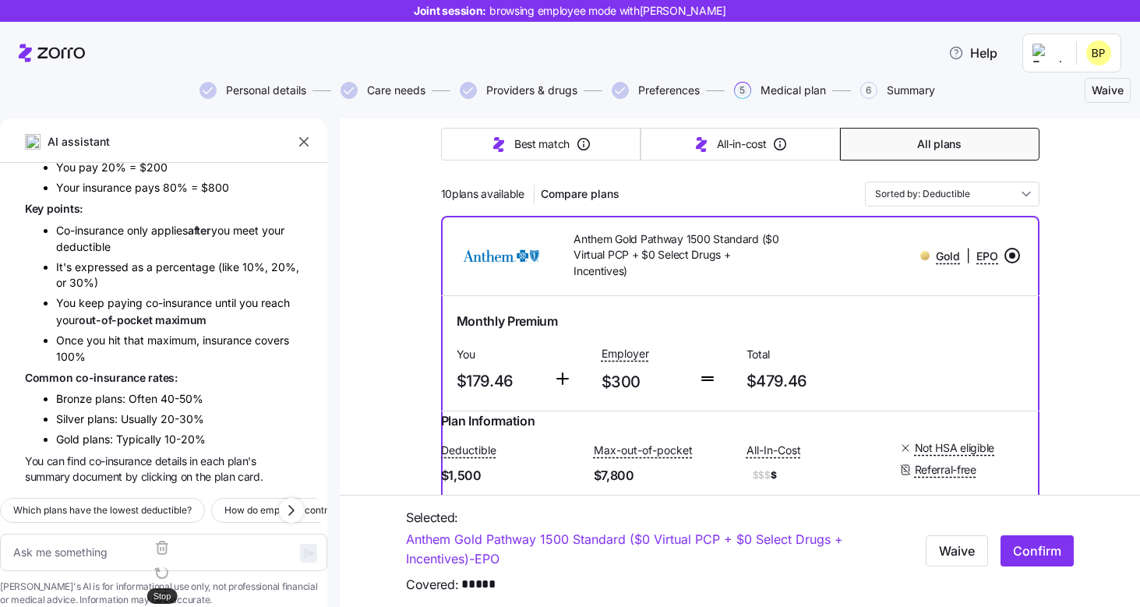
type textarea "x"
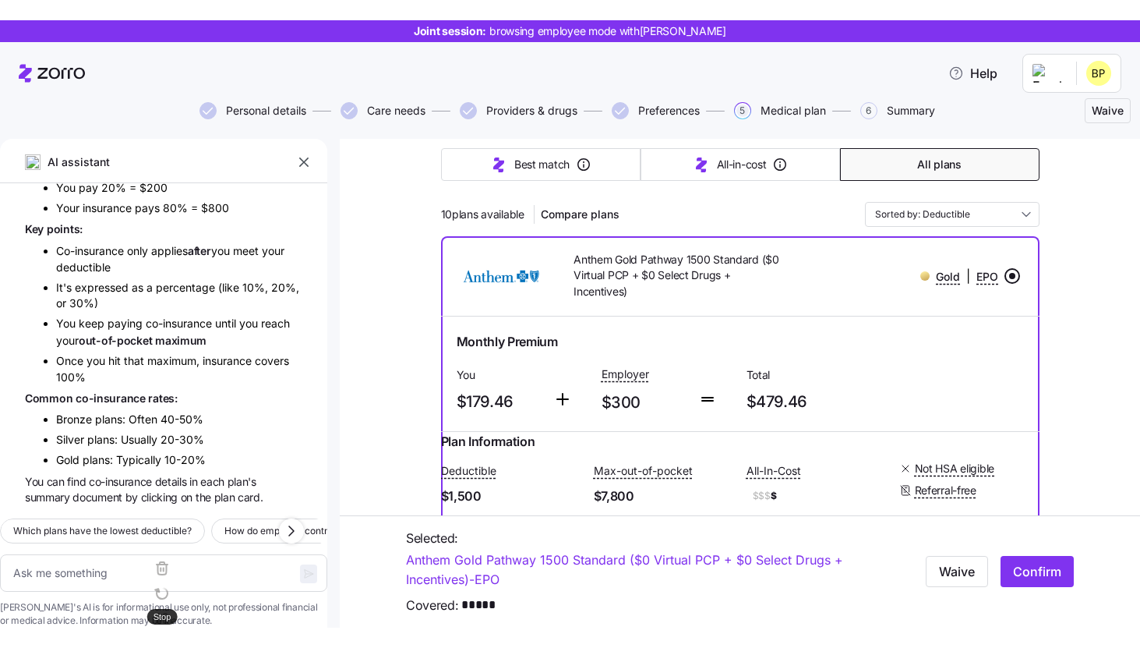
scroll to position [2020, 0]
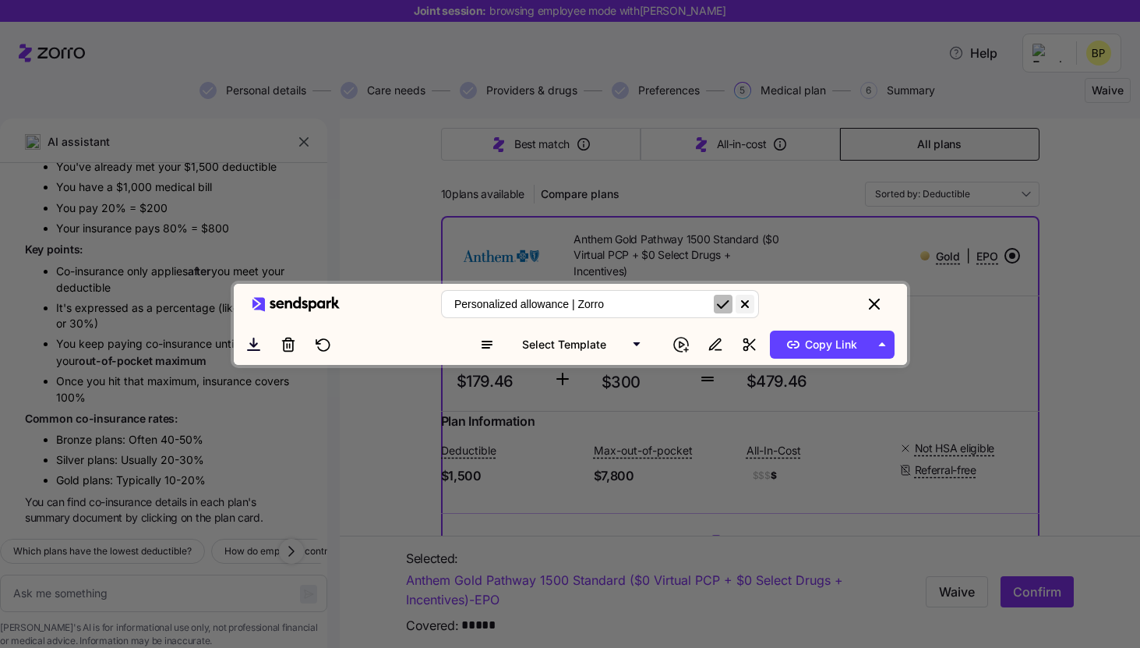
click at [722, 295] on icon "submit" at bounding box center [723, 304] width 19 height 19
click at [813, 357] on span "Copy Link" at bounding box center [820, 344] width 76 height 25
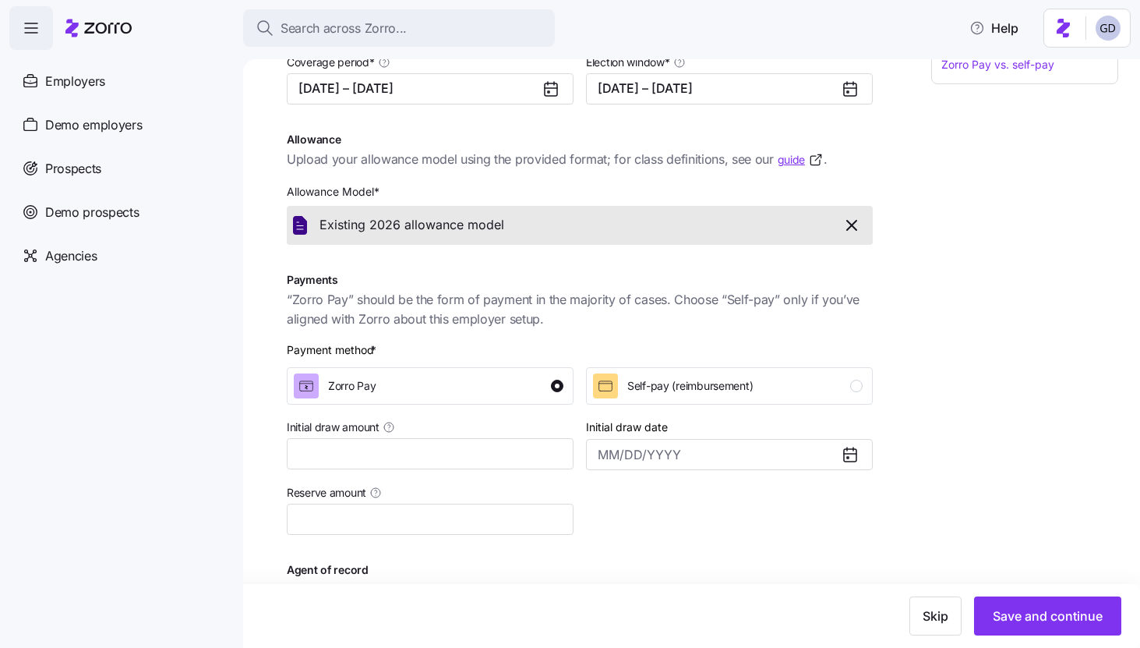
scroll to position [274, 0]
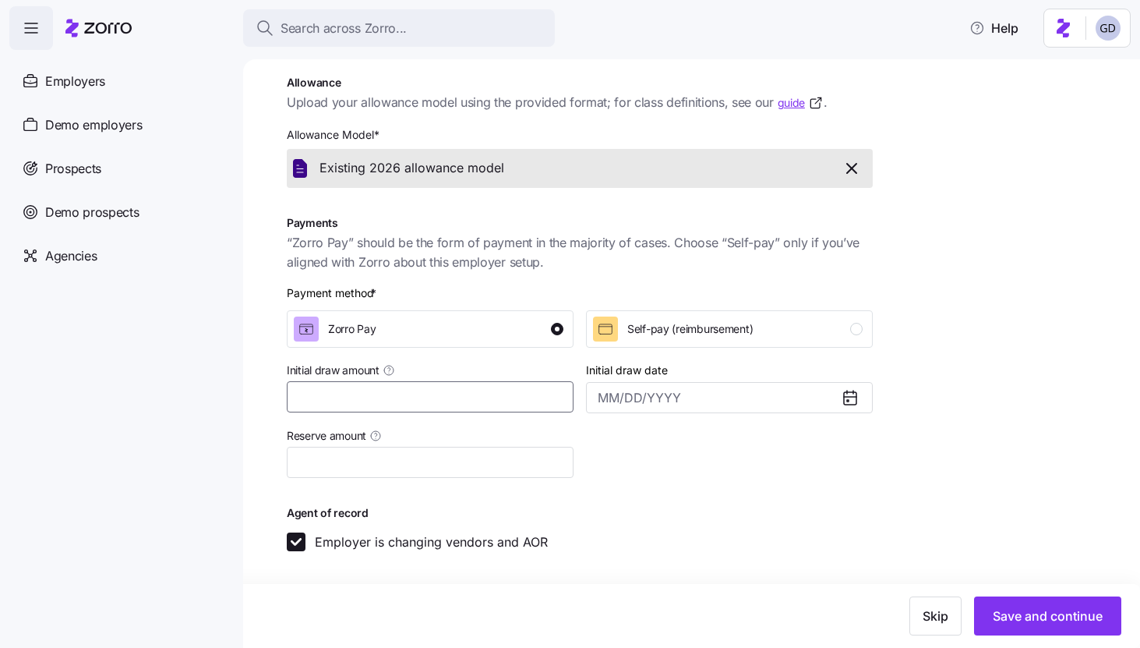
click at [416, 397] on input "Initial draw amount" at bounding box center [430, 396] width 287 height 31
click at [622, 406] on input "Initial draw date" at bounding box center [729, 397] width 287 height 31
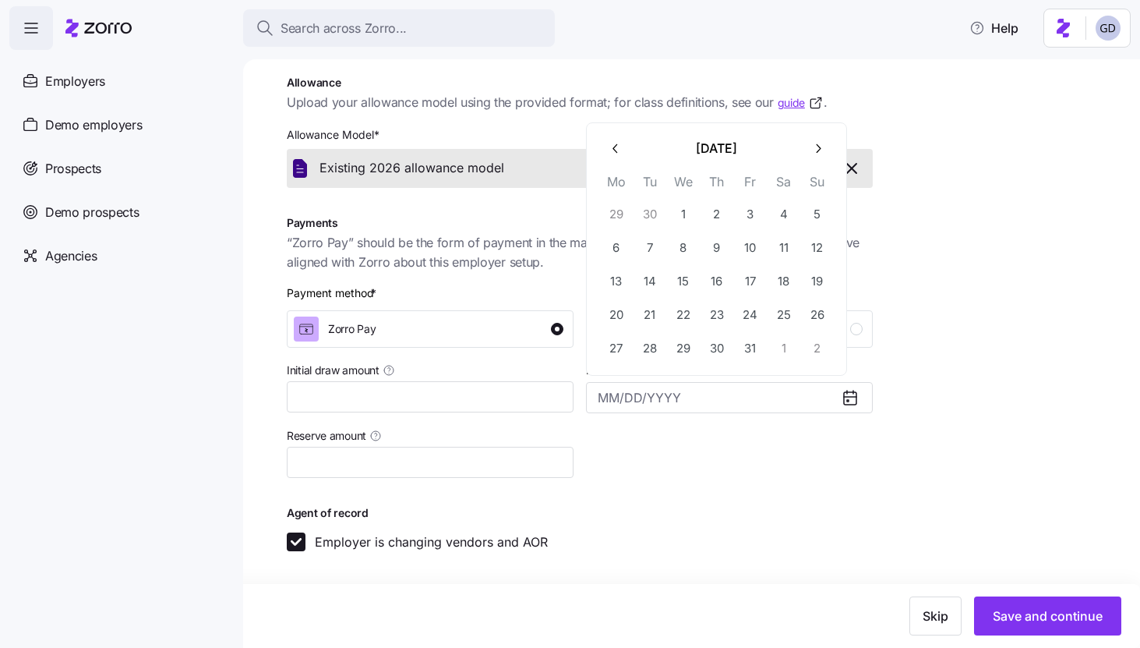
click at [695, 426] on div at bounding box center [729, 451] width 299 height 65
